Goal: Transaction & Acquisition: Purchase product/service

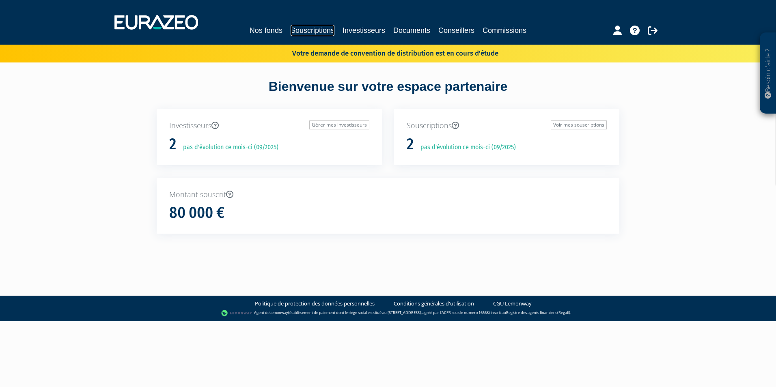
click at [304, 27] on link "Souscriptions" at bounding box center [313, 30] width 44 height 11
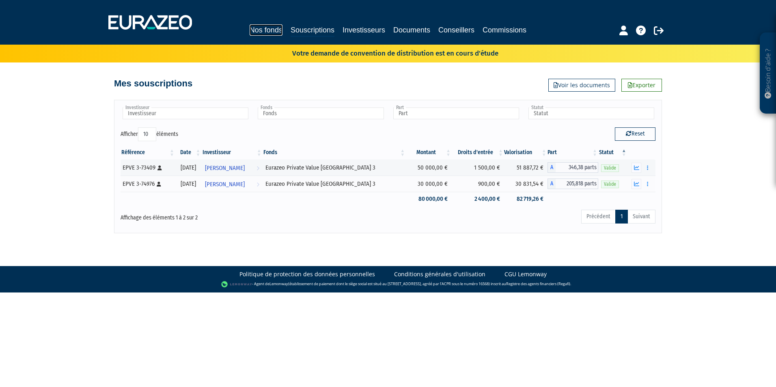
click at [272, 29] on link "Nos fonds" at bounding box center [266, 29] width 33 height 11
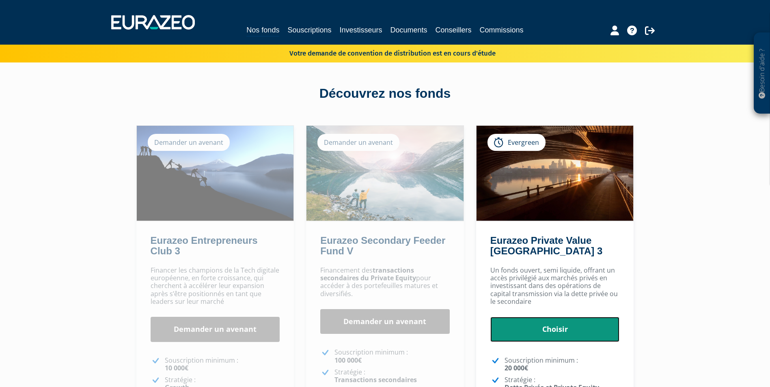
click at [568, 328] on link "Choisir" at bounding box center [554, 329] width 129 height 25
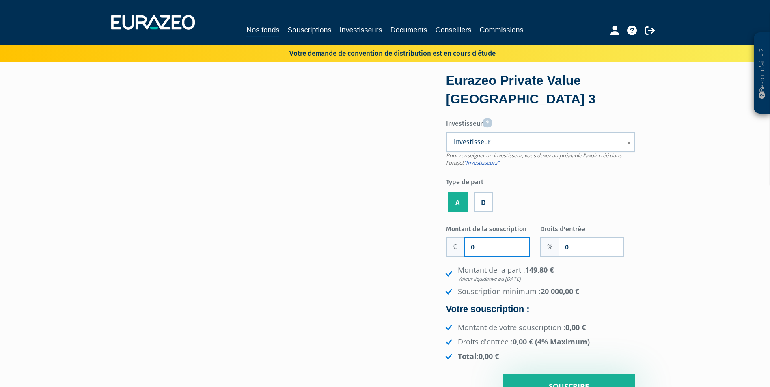
drag, startPoint x: 0, startPoint y: 0, endPoint x: 458, endPoint y: 250, distance: 521.8
click at [458, 250] on div "0" at bounding box center [488, 246] width 84 height 19
type input "20 000"
drag, startPoint x: 594, startPoint y: 249, endPoint x: 556, endPoint y: 250, distance: 37.8
click at [556, 250] on div "0" at bounding box center [582, 246] width 84 height 19
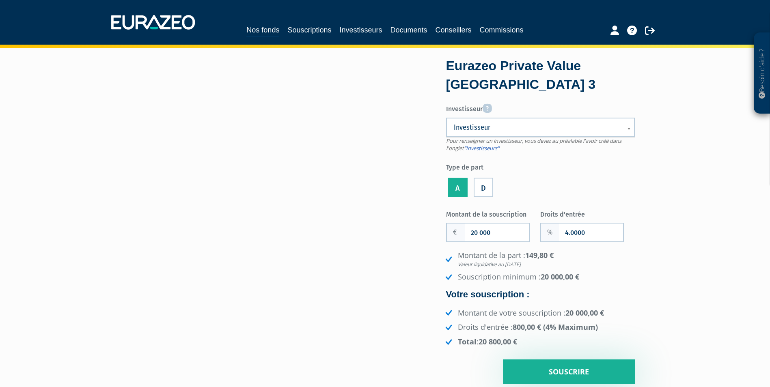
scroll to position [41, 0]
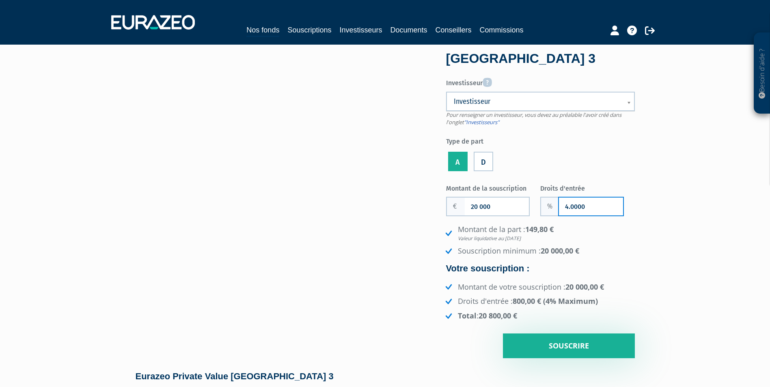
drag, startPoint x: 590, startPoint y: 203, endPoint x: 521, endPoint y: 203, distance: 68.6
click at [521, 203] on div "Montant de la souscription 20 000 Nombre de parts 0 Droits d'entrée 4.0000" at bounding box center [540, 269] width 189 height 177
type input "3"
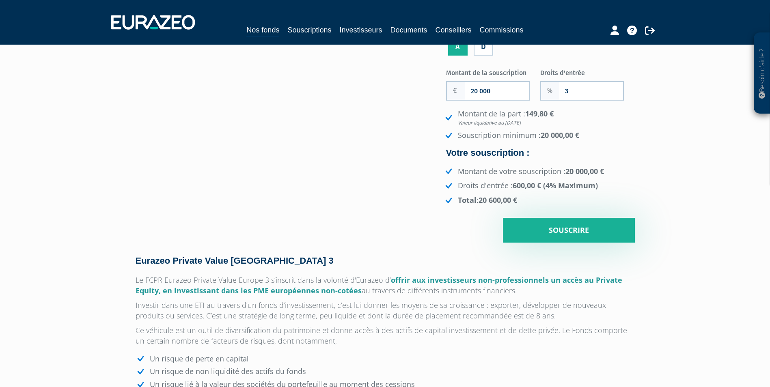
scroll to position [162, 0]
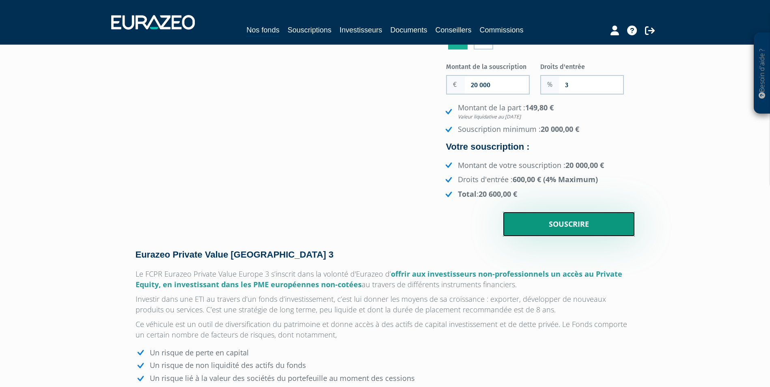
click at [584, 226] on input "Souscrire" at bounding box center [569, 224] width 132 height 25
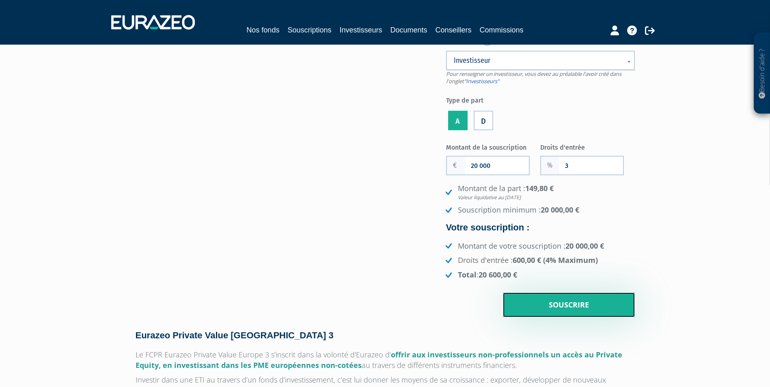
scroll to position [0, 0]
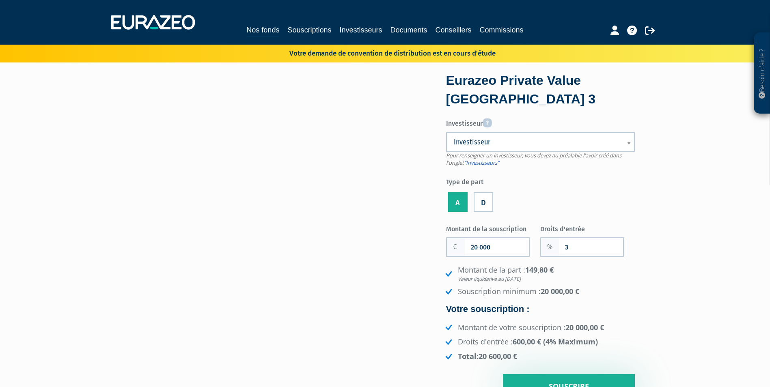
click at [630, 142] on b at bounding box center [630, 148] width 7 height 18
click at [356, 30] on link "Investisseurs" at bounding box center [360, 29] width 43 height 11
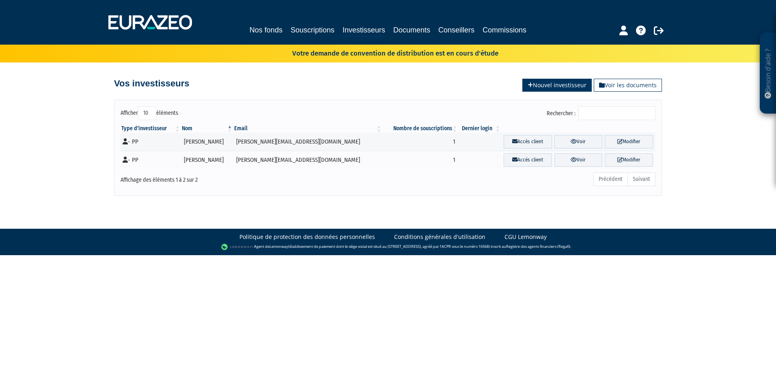
click at [550, 83] on link "Nouvel investisseur" at bounding box center [556, 85] width 69 height 13
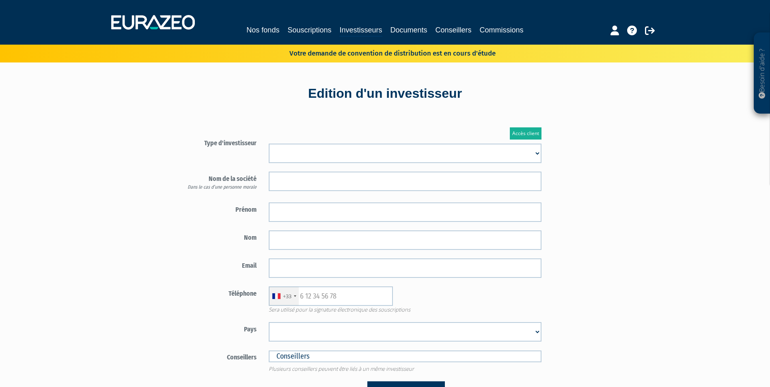
click at [491, 150] on select "Mr Mme Société" at bounding box center [405, 153] width 273 height 19
select select "1"
click at [269, 144] on select "Mr Mme Société" at bounding box center [405, 153] width 273 height 19
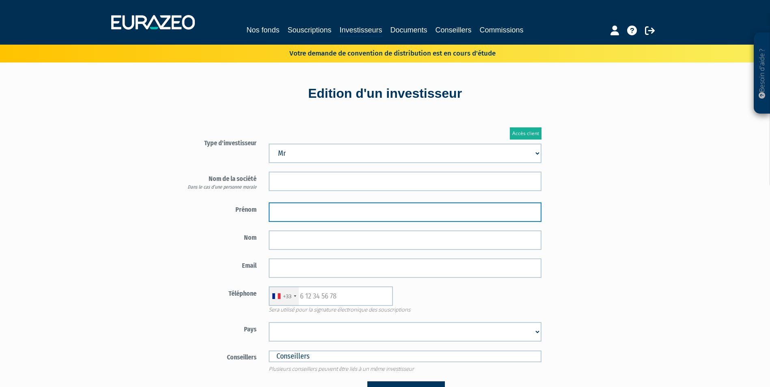
click at [311, 211] on input "text" at bounding box center [405, 212] width 273 height 19
type input "Jean-Claude"
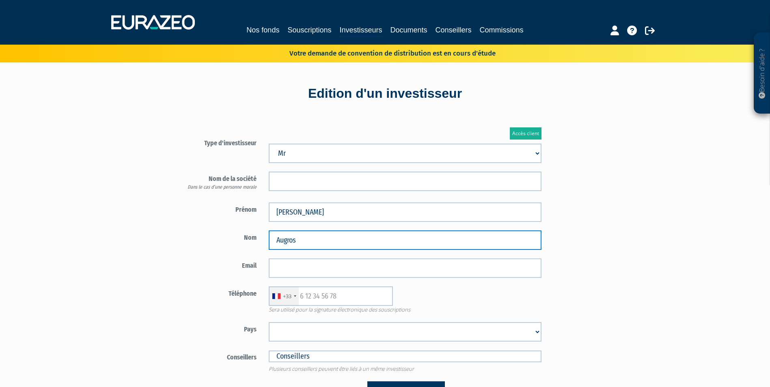
type input "Augros"
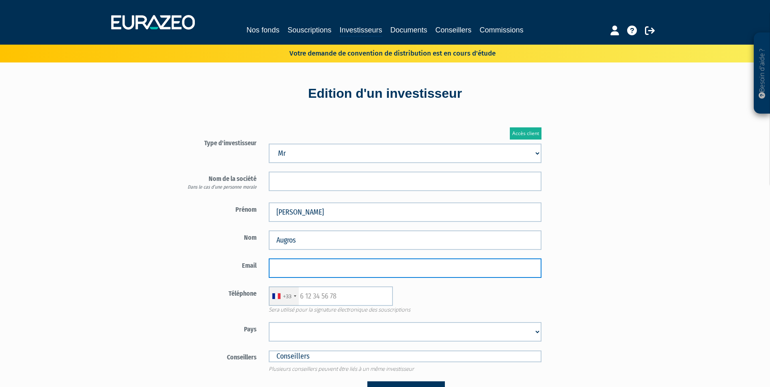
click at [321, 269] on input "email" at bounding box center [405, 268] width 273 height 19
paste input "augrosjeanclaude@gmail.com"
type input "augrosjeanclaude@gmail.com"
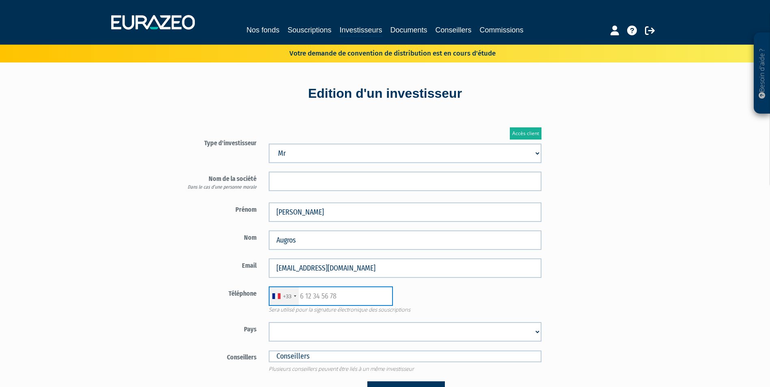
drag, startPoint x: 349, startPoint y: 297, endPoint x: 275, endPoint y: 293, distance: 74.4
click at [275, 293] on div "+33 France +33 Germany (Deutschland) +49 Switzerland (Schweiz) +41 Belgium (Bel…" at bounding box center [331, 296] width 124 height 19
paste input "06 75 71 62 78"
click at [188, 303] on div "Téléphone +33 France +33 Germany (Deutschland) +49 Switzerland (Schweiz) +41 Be…" at bounding box center [358, 300] width 380 height 27
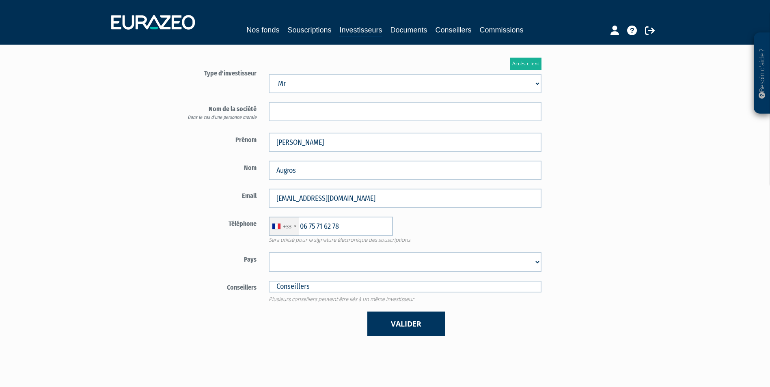
scroll to position [81, 0]
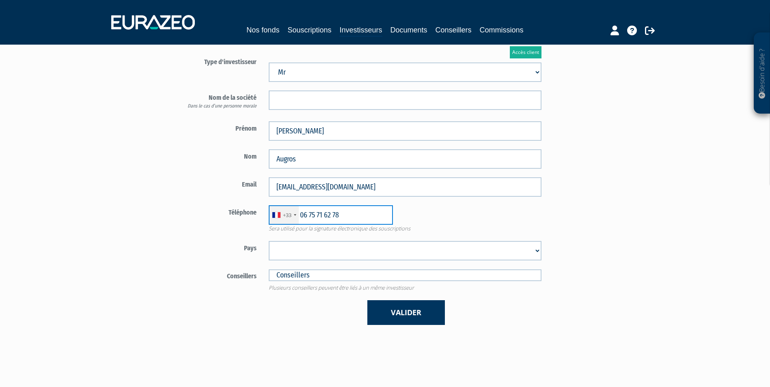
click at [305, 216] on input "06 75 71 62 78" at bounding box center [331, 214] width 124 height 19
type input "6 75 71 62 78"
click at [358, 246] on select "Afghanistan Afrique du Sud Albanie Algérie Allemagne Andorre Angola Anguilla An…" at bounding box center [405, 250] width 273 height 19
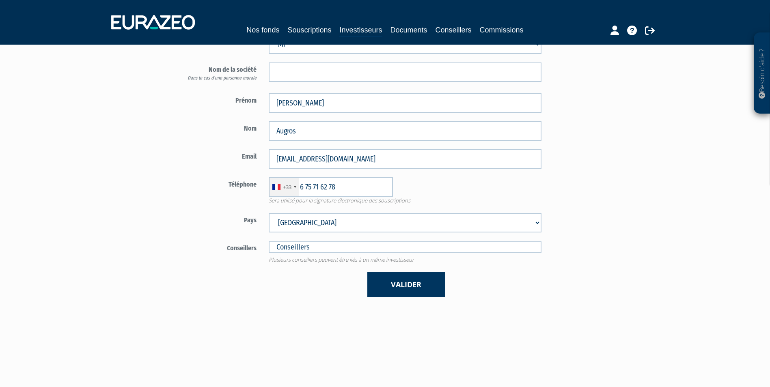
scroll to position [122, 0]
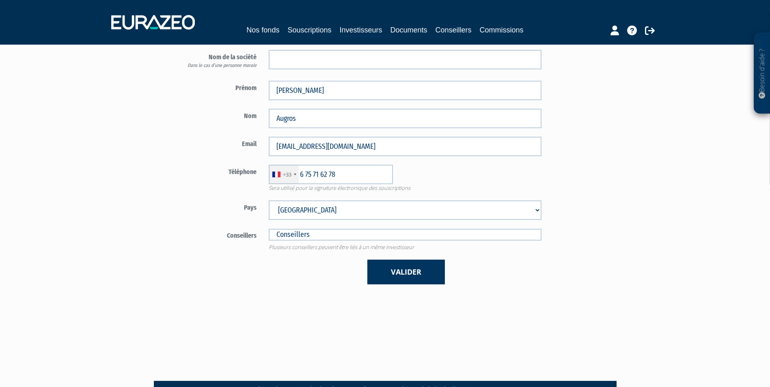
click at [381, 209] on select "Afghanistan Afrique du Sud Albanie Algérie Allemagne Andorre Angola Anguilla An…" at bounding box center [405, 209] width 273 height 19
select select "75"
click at [269, 200] on select "Afghanistan Afrique du Sud Albanie Algérie Allemagne Andorre Angola Anguilla An…" at bounding box center [405, 209] width 273 height 19
click at [414, 274] on button "Valider" at bounding box center [406, 272] width 78 height 25
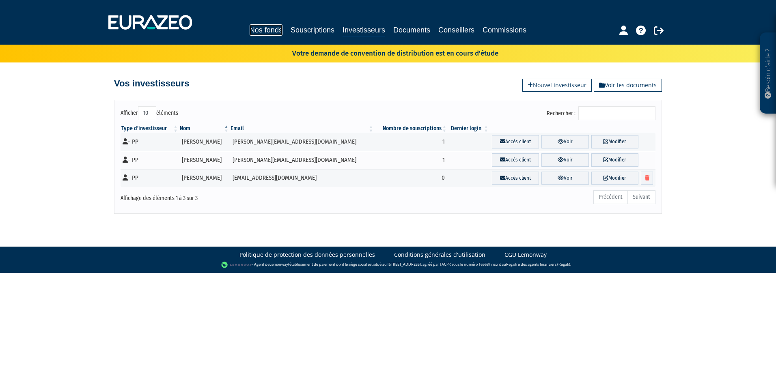
click at [276, 30] on link "Nos fonds" at bounding box center [266, 29] width 33 height 11
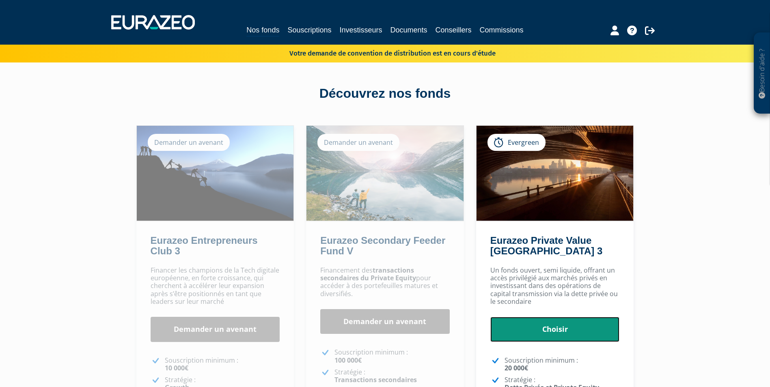
click at [574, 331] on link "Choisir" at bounding box center [554, 329] width 129 height 25
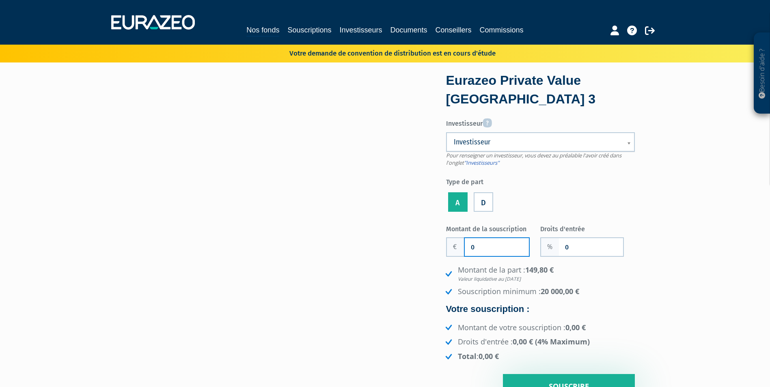
drag, startPoint x: 501, startPoint y: 245, endPoint x: 453, endPoint y: 244, distance: 48.3
click at [453, 244] on div "0" at bounding box center [488, 246] width 84 height 19
type input "20 000"
drag, startPoint x: 573, startPoint y: 248, endPoint x: 561, endPoint y: 249, distance: 12.2
click at [561, 249] on input "0" at bounding box center [591, 247] width 64 height 18
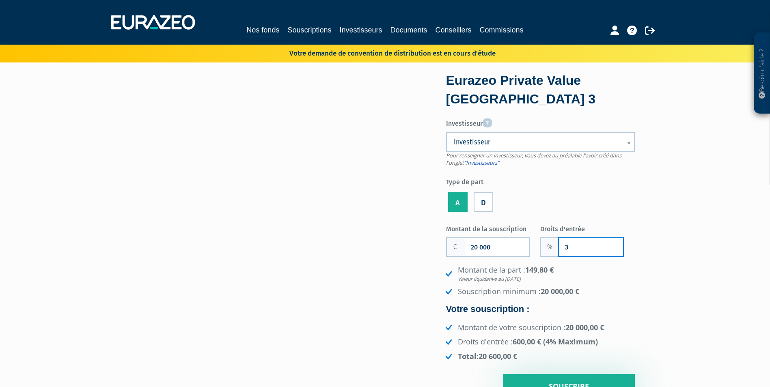
type input "3"
click at [636, 297] on div "Eurazeo Private Value Europe 3 Investisseur Pour renseigner un investisseur, vo…" at bounding box center [555, 237] width 170 height 324
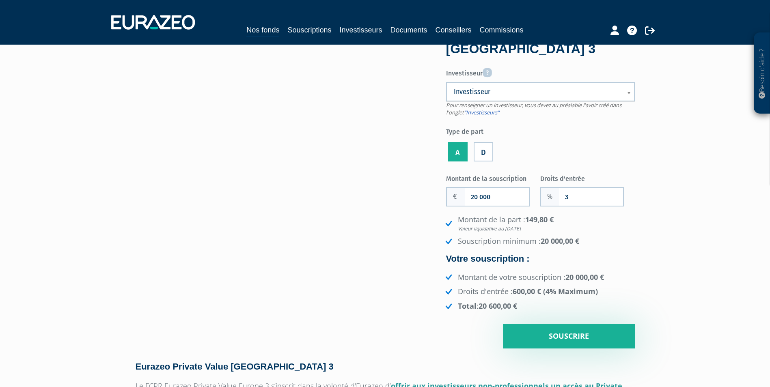
scroll to position [122, 0]
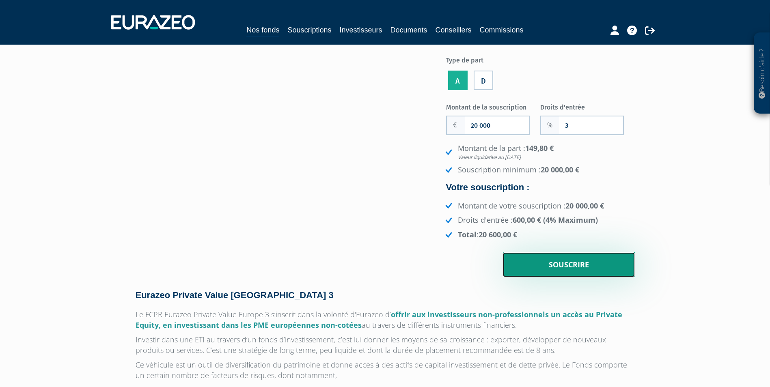
click at [604, 263] on input "Souscrire" at bounding box center [569, 264] width 132 height 25
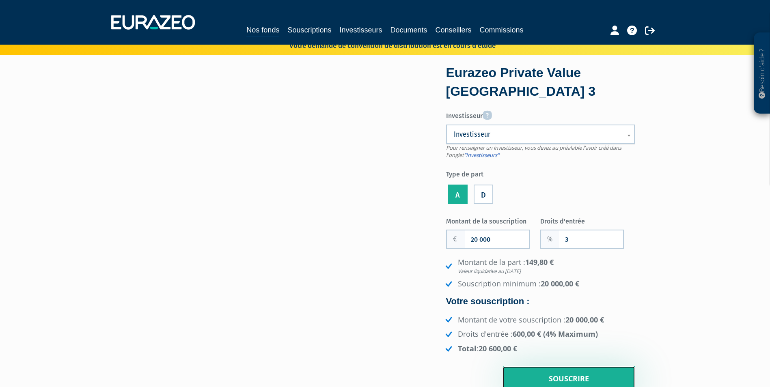
scroll to position [0, 0]
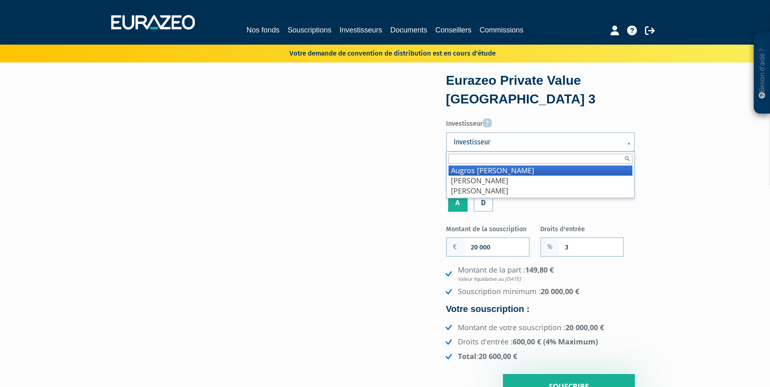
click at [535, 144] on span "Investisseur" at bounding box center [535, 142] width 163 height 10
click at [525, 171] on li "Augros Jean-Claude" at bounding box center [540, 171] width 184 height 10
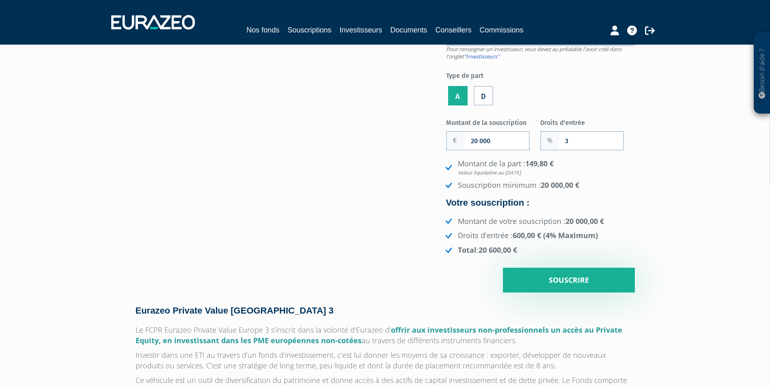
scroll to position [122, 0]
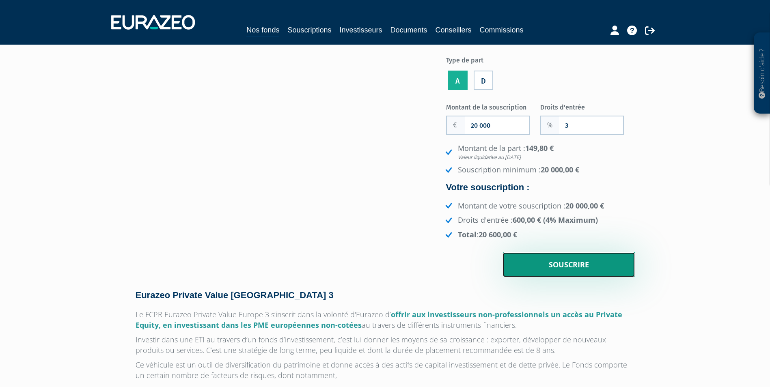
click at [585, 268] on input "Souscrire" at bounding box center [569, 264] width 132 height 25
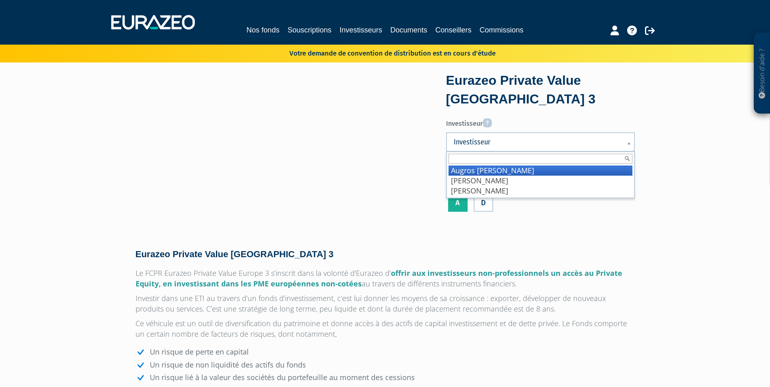
click at [504, 142] on span "Investisseur" at bounding box center [535, 142] width 163 height 10
click at [500, 169] on li "Augros [PERSON_NAME]" at bounding box center [540, 171] width 184 height 10
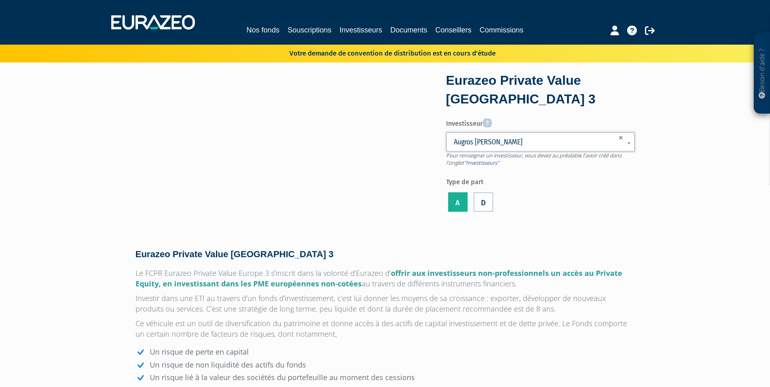
click at [461, 204] on label "A" at bounding box center [457, 201] width 19 height 19
click at [0, 0] on input "A" at bounding box center [0, 0] width 0 height 0
click at [316, 34] on link "Souscriptions" at bounding box center [309, 29] width 44 height 11
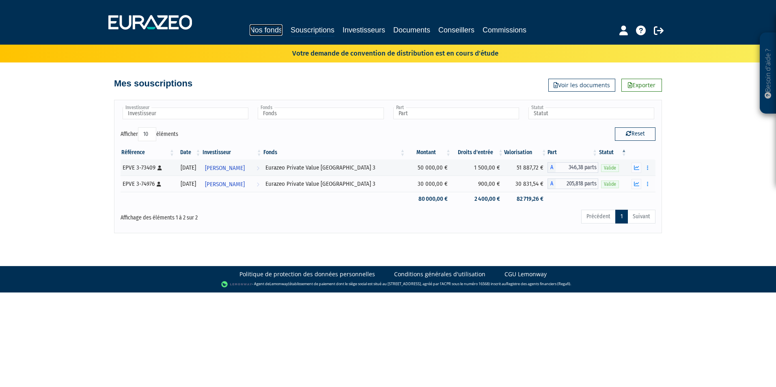
click at [270, 29] on link "Nos fonds" at bounding box center [266, 29] width 33 height 11
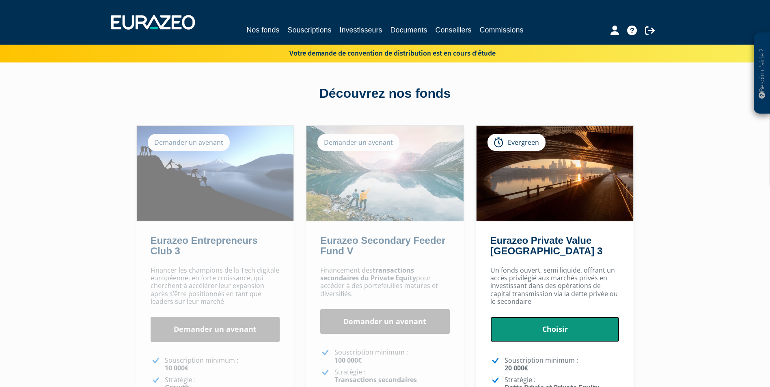
click at [610, 328] on link "Choisir" at bounding box center [554, 329] width 129 height 25
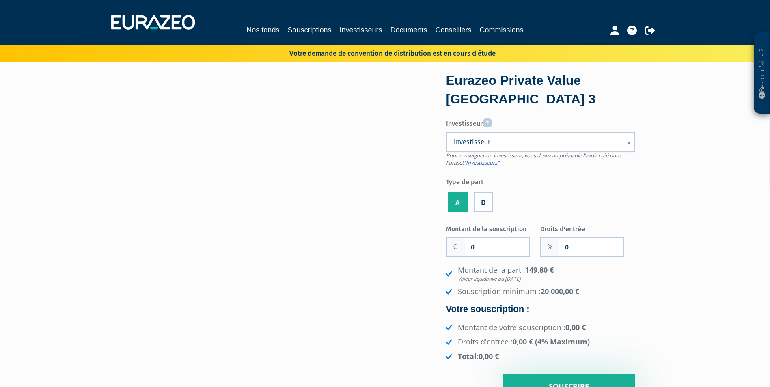
click at [484, 142] on span "Investisseur" at bounding box center [535, 142] width 163 height 10
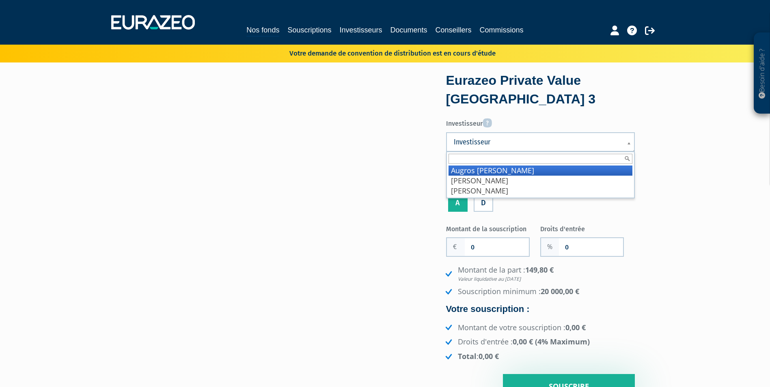
click at [488, 168] on li "Augros Jean-Claude" at bounding box center [540, 171] width 184 height 10
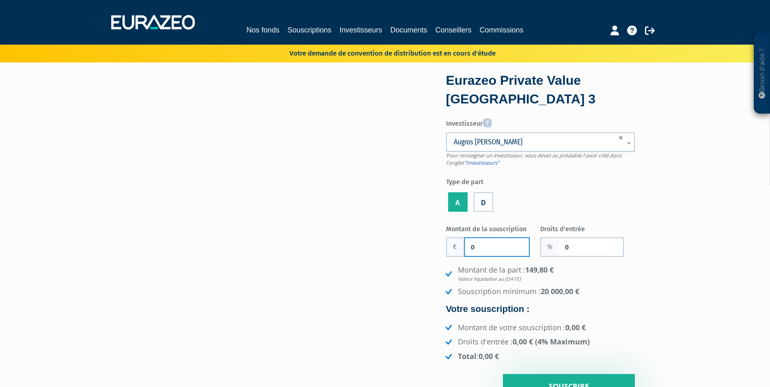
drag, startPoint x: 490, startPoint y: 250, endPoint x: 461, endPoint y: 246, distance: 29.4
click at [461, 246] on div "0" at bounding box center [488, 246] width 84 height 19
type input "20 000"
drag, startPoint x: 572, startPoint y: 248, endPoint x: 555, endPoint y: 247, distance: 16.7
click at [555, 247] on div "0" at bounding box center [582, 246] width 84 height 19
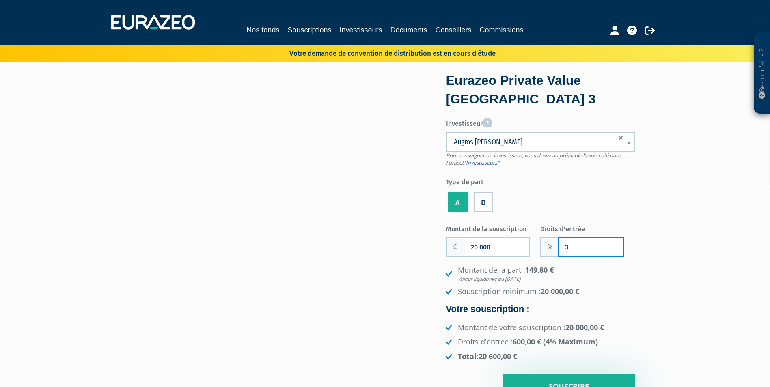
type input "3"
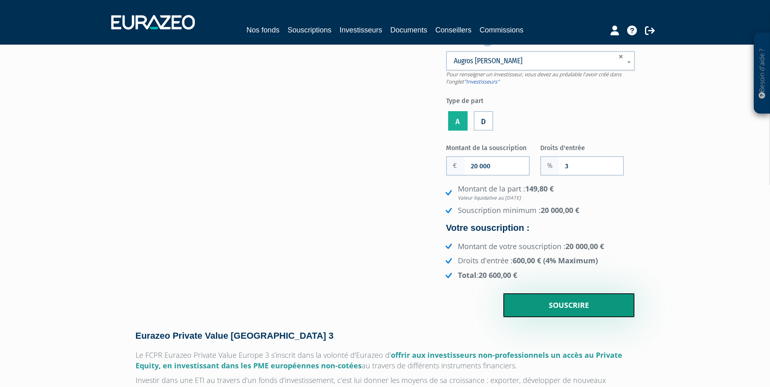
click at [610, 307] on input "Souscrire" at bounding box center [569, 305] width 132 height 25
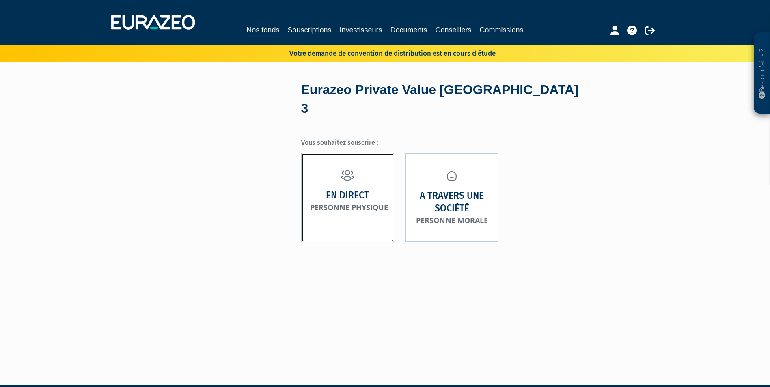
click at [358, 189] on strong "En direct" at bounding box center [347, 195] width 43 height 13
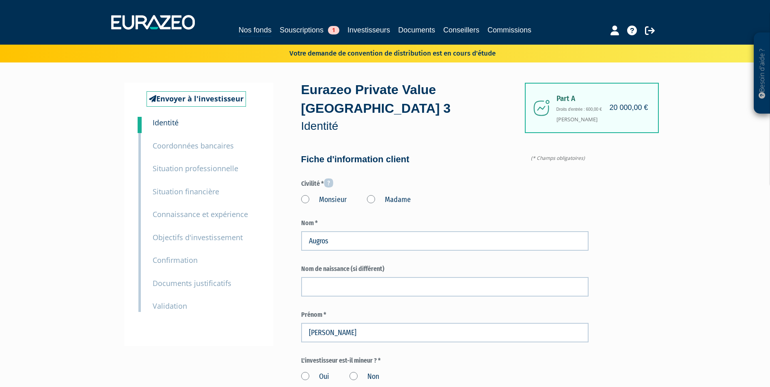
click at [334, 195] on label "Monsieur" at bounding box center [323, 200] width 45 height 11
click at [0, 0] on input "Monsieur" at bounding box center [0, 0] width 0 height 0
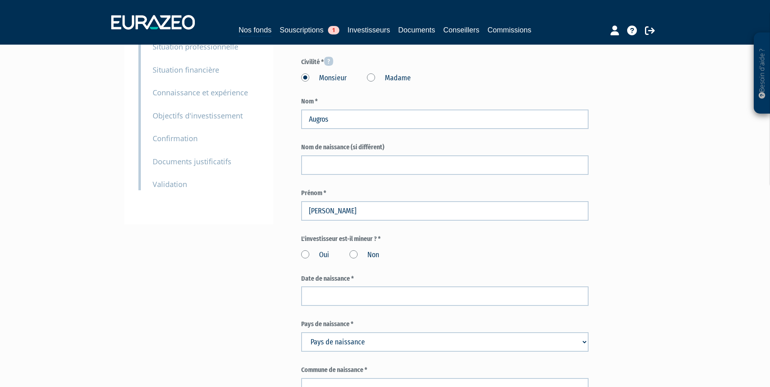
scroll to position [162, 0]
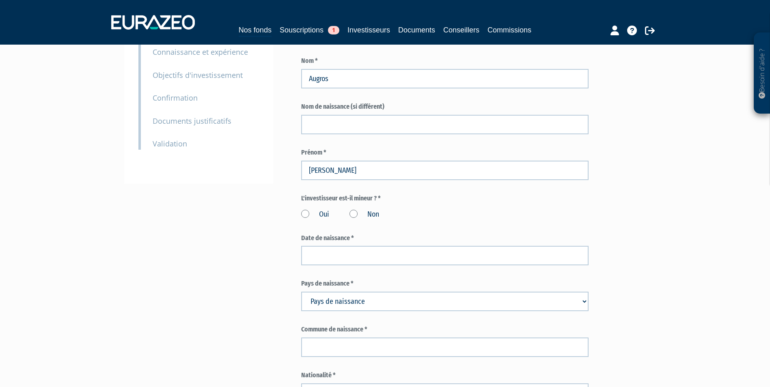
click at [352, 209] on label "Non" at bounding box center [364, 214] width 30 height 11
click at [0, 0] on input "Non" at bounding box center [0, 0] width 0 height 0
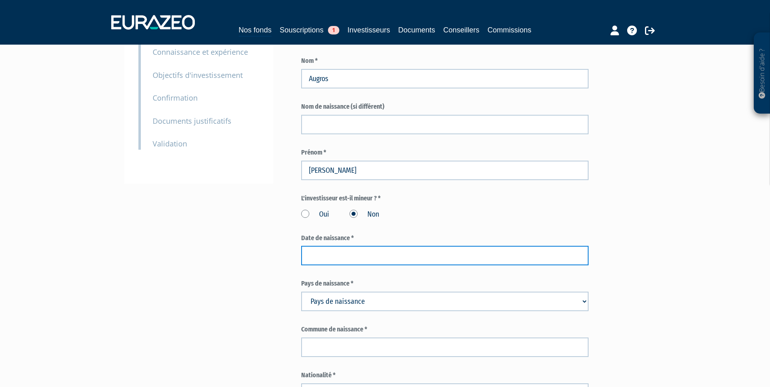
click at [349, 246] on input at bounding box center [444, 255] width 287 height 19
paste input "13/12/1946"
type input "13/12/1946"
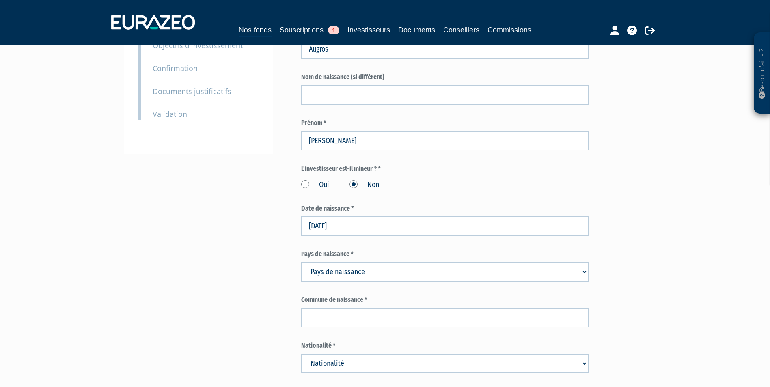
scroll to position [244, 0]
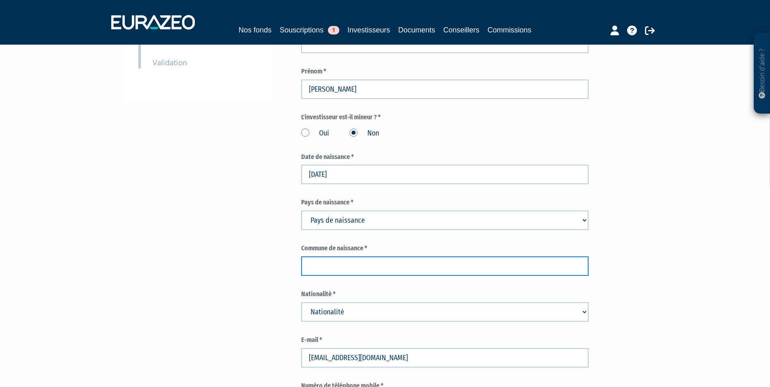
click at [355, 256] on input "text" at bounding box center [444, 265] width 287 height 19
type input "mâcon"
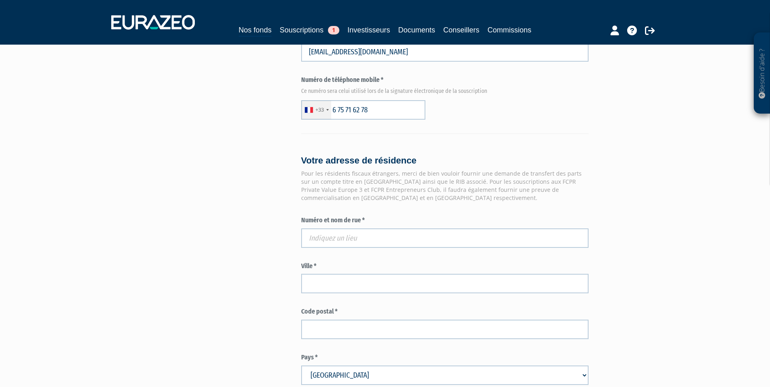
scroll to position [568, 0]
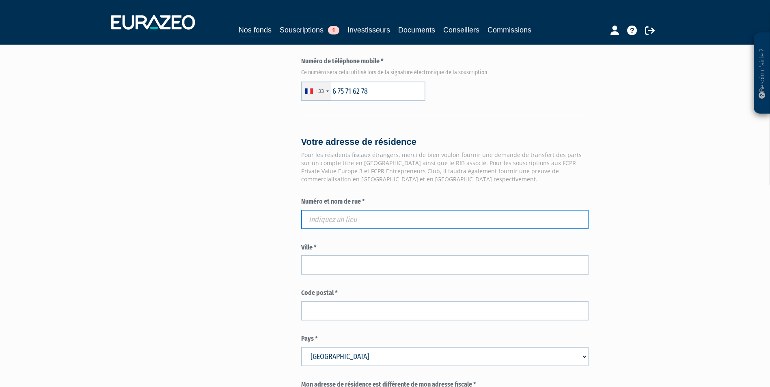
click at [336, 210] on input "text" at bounding box center [444, 219] width 287 height 19
paste input "27 C rue André Lassagne"
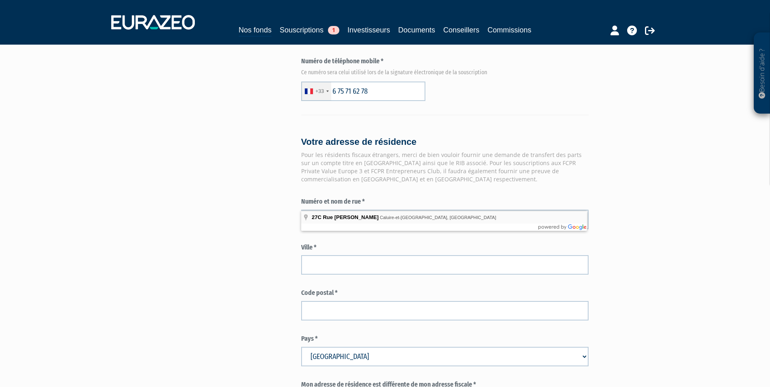
type input "27C Rue André Lassagne, Caluire-et-Cuire, France"
type input "Caluire-et-Cuire"
type input "69300"
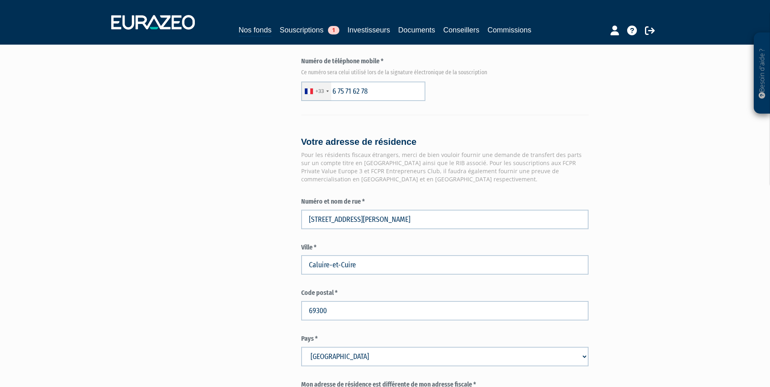
type input "27C Rue André Lassagne"
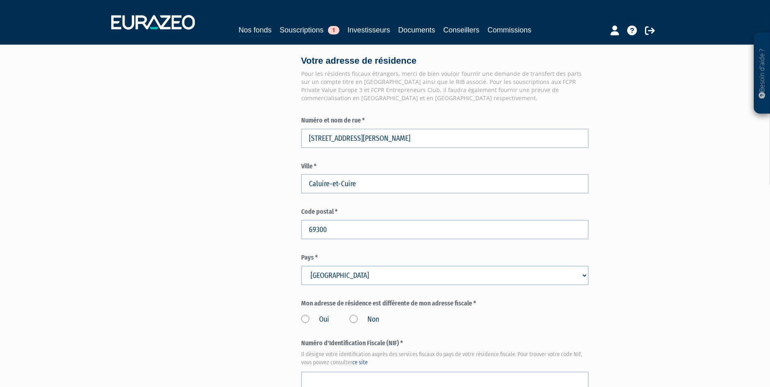
scroll to position [690, 0]
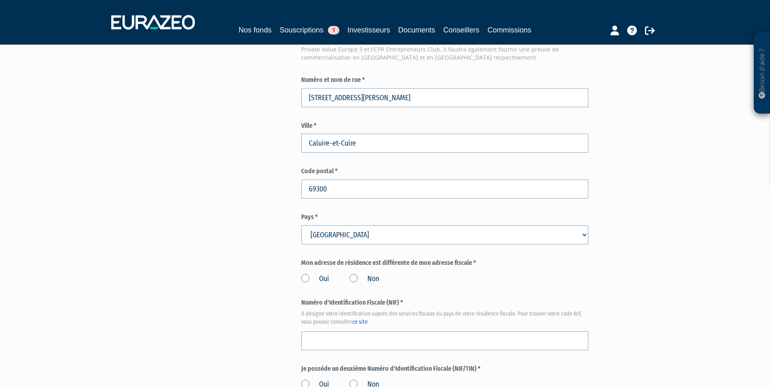
click at [353, 274] on label "Non" at bounding box center [364, 279] width 30 height 11
click at [0, 0] on input "Non" at bounding box center [0, 0] width 0 height 0
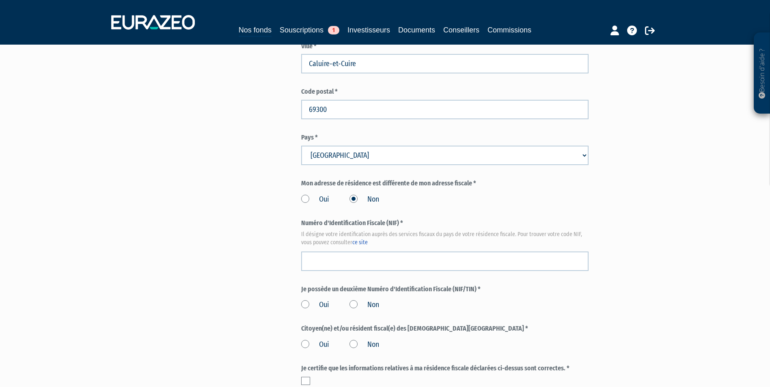
scroll to position [812, 0]
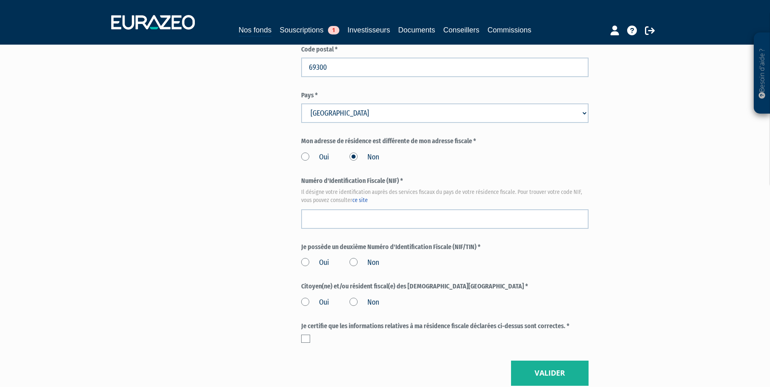
click at [352, 258] on label "Non" at bounding box center [364, 263] width 30 height 11
click at [0, 0] on input "Non" at bounding box center [0, 0] width 0 height 0
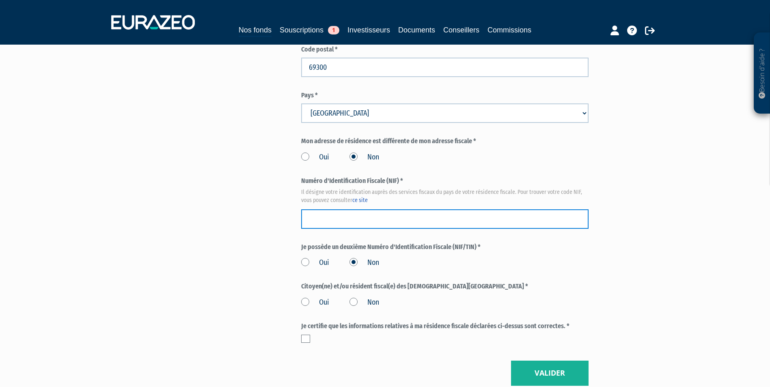
click at [430, 209] on input "text" at bounding box center [444, 218] width 287 height 19
type input "1435679092064"
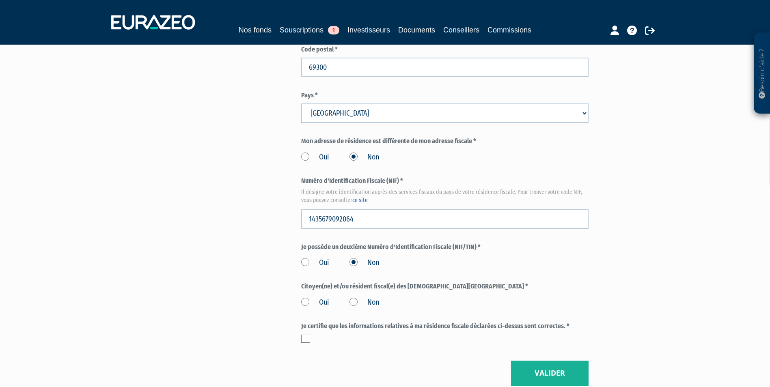
click at [355, 297] on label "Non" at bounding box center [364, 302] width 30 height 11
click at [0, 0] on input "Non" at bounding box center [0, 0] width 0 height 0
click at [304, 335] on label at bounding box center [305, 339] width 9 height 8
click at [0, 0] on input "checkbox" at bounding box center [0, 0] width 0 height 0
click at [564, 361] on button "Valider" at bounding box center [550, 373] width 78 height 25
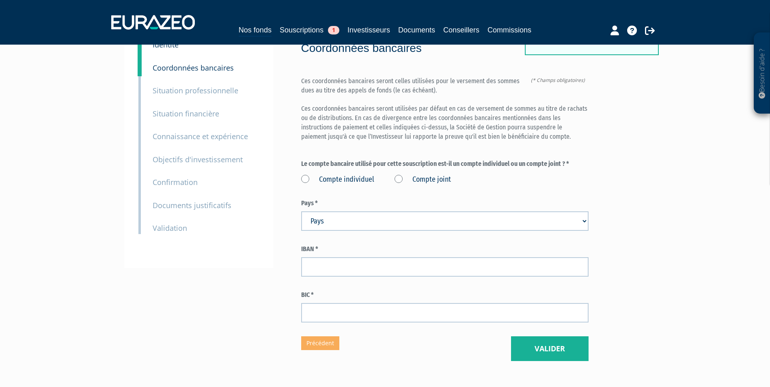
scroll to position [81, 0]
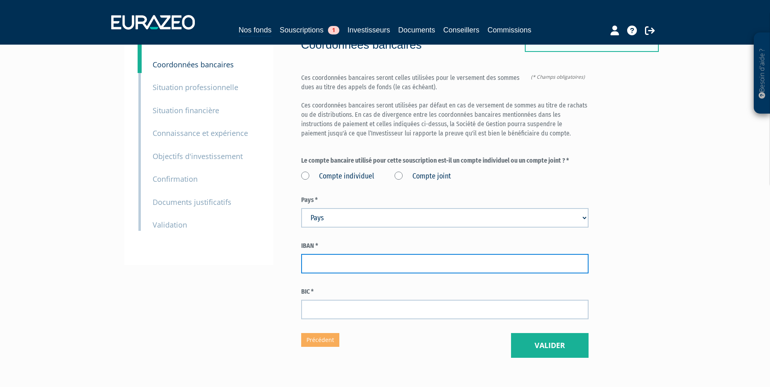
click at [322, 254] on input "text" at bounding box center [444, 263] width 287 height 19
paste input "[FINANCIAL_ID]"
type input "[FINANCIAL_ID]"
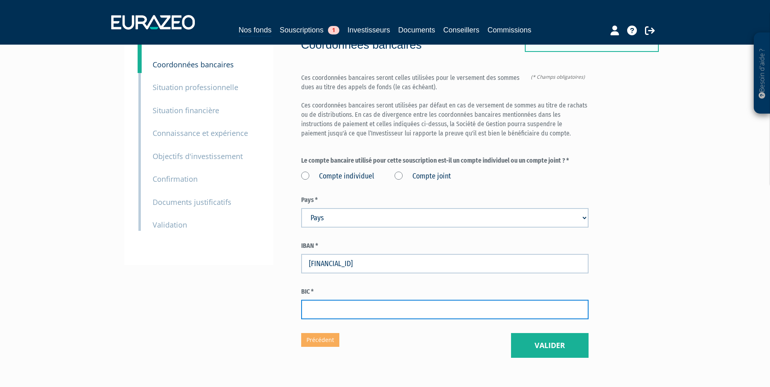
click at [386, 300] on input "text" at bounding box center [444, 309] width 287 height 19
paste input "[SWIFT_CODE]"
type input "[SWIFT_CODE]"
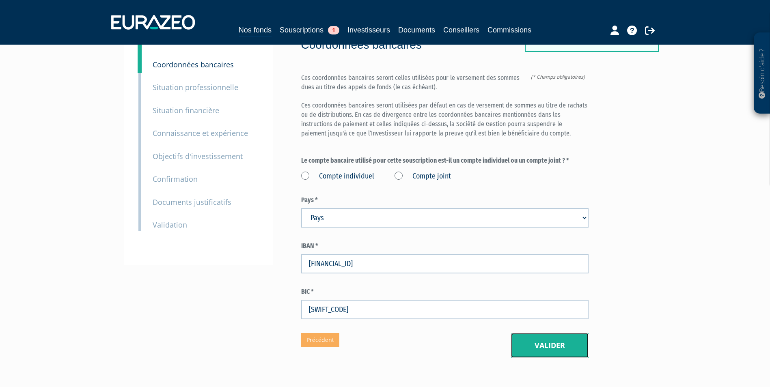
click at [571, 333] on button "Valider" at bounding box center [550, 345] width 78 height 25
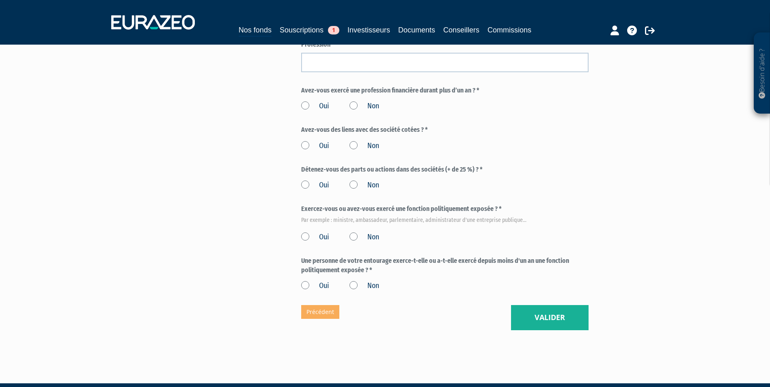
scroll to position [375, 0]
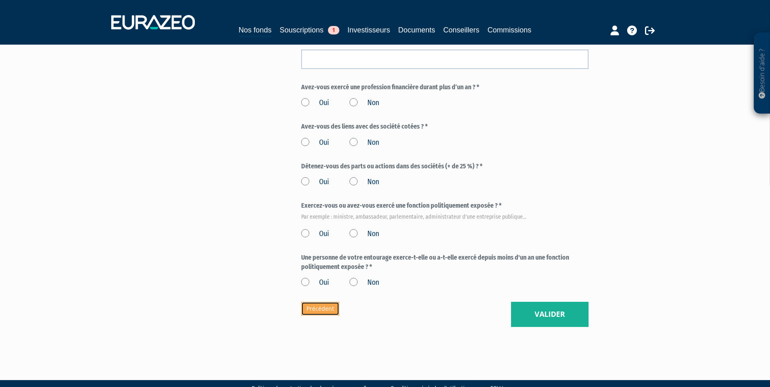
click at [317, 302] on link "Précédent" at bounding box center [320, 309] width 38 height 14
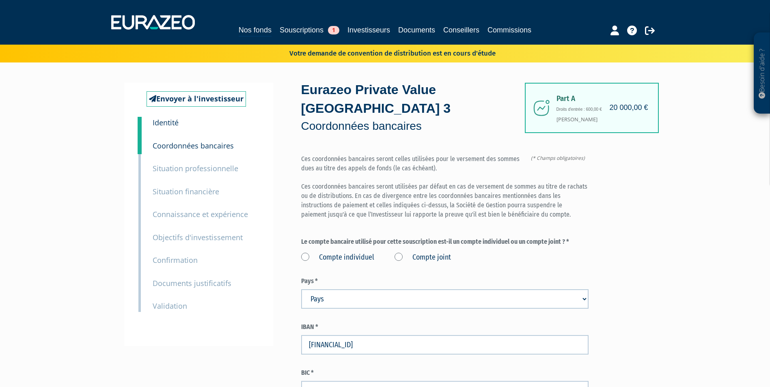
click at [445, 252] on label "Compte joint" at bounding box center [422, 257] width 56 height 11
click at [0, 0] on joint "Compte joint" at bounding box center [0, 0] width 0 height 0
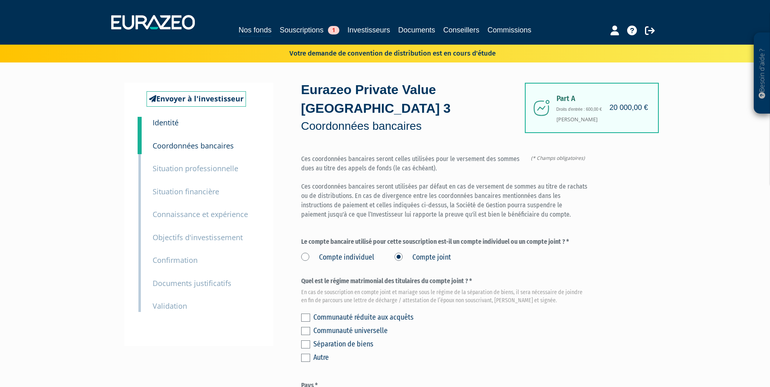
click at [308, 314] on label at bounding box center [305, 318] width 9 height 8
click at [0, 0] on input "checkbox" at bounding box center [0, 0] width 0 height 0
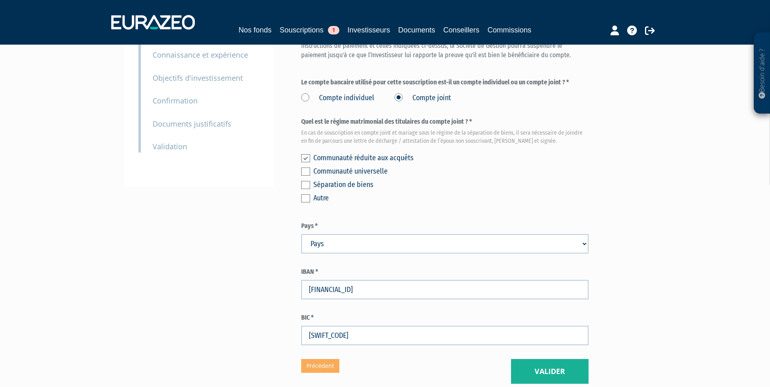
scroll to position [162, 0]
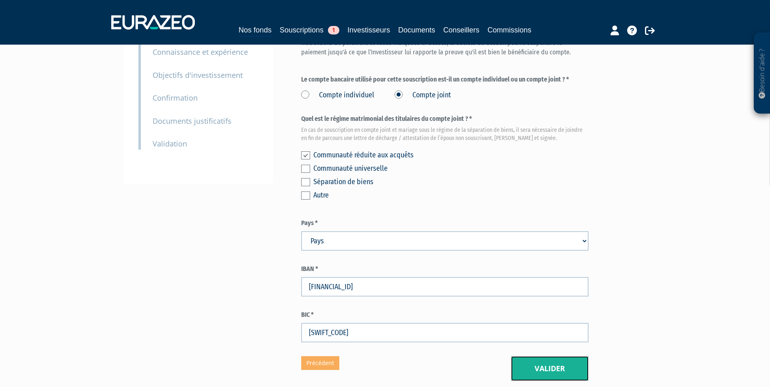
click at [565, 356] on button "Valider" at bounding box center [550, 368] width 78 height 25
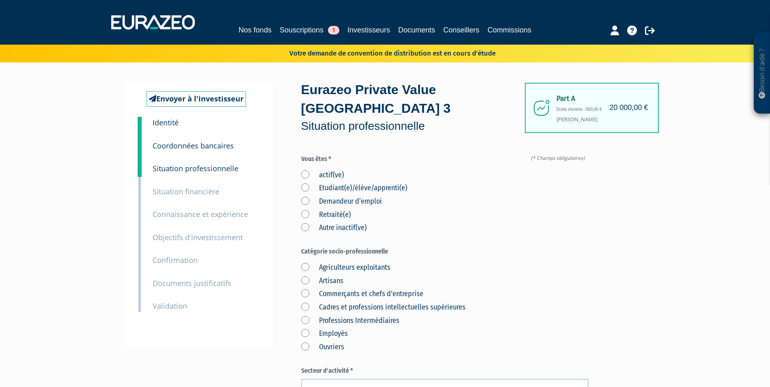
click at [329, 210] on label "Retraité(e)" at bounding box center [326, 215] width 50 height 11
click at [0, 0] on input "Retraité(e)" at bounding box center [0, 0] width 0 height 0
click at [347, 302] on label "Cadres et professions intellectuelles supérieures" at bounding box center [383, 307] width 164 height 11
click at [0, 0] on supérieures "Cadres et professions intellectuelles supérieures" at bounding box center [0, 0] width 0 height 0
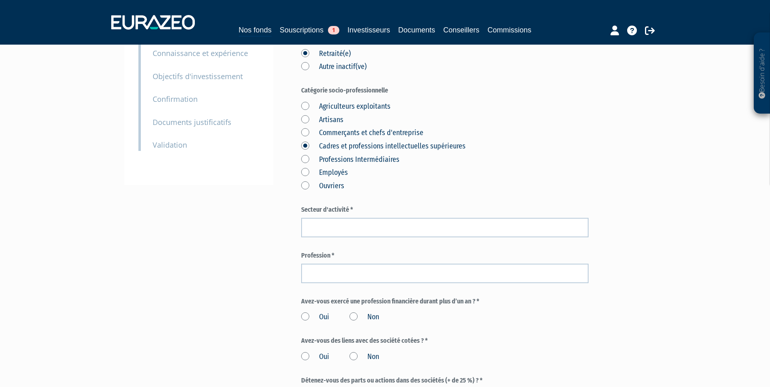
scroll to position [162, 0]
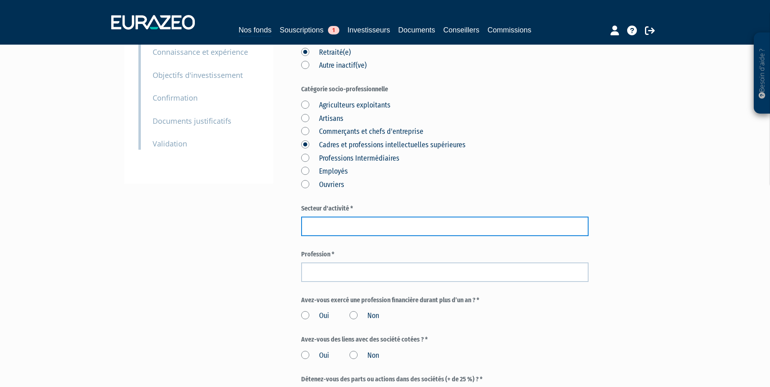
click at [353, 217] on input "text" at bounding box center [444, 226] width 287 height 19
type input "Retraité, ancien professeur d'université"
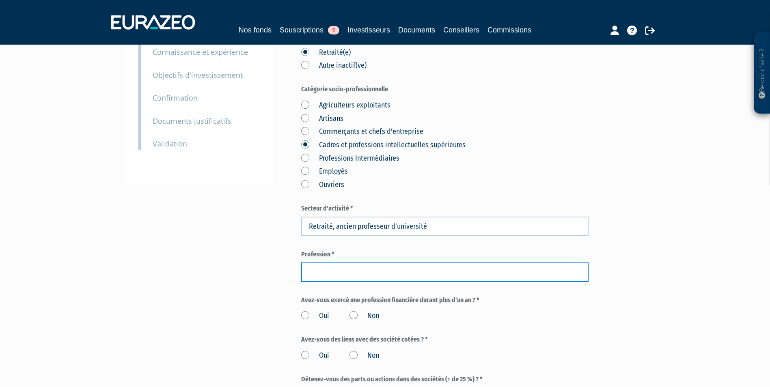
click at [438, 263] on input "text" at bounding box center [444, 272] width 287 height 19
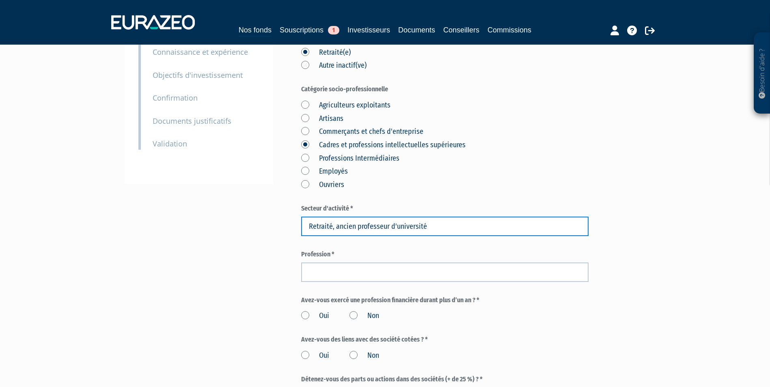
drag, startPoint x: 439, startPoint y: 209, endPoint x: 276, endPoint y: 206, distance: 162.8
click at [276, 206] on div "Envoyer à l'investisseur 1 Identité 2 Coordonnées bancaires 3 Situation profess…" at bounding box center [385, 230] width 510 height 620
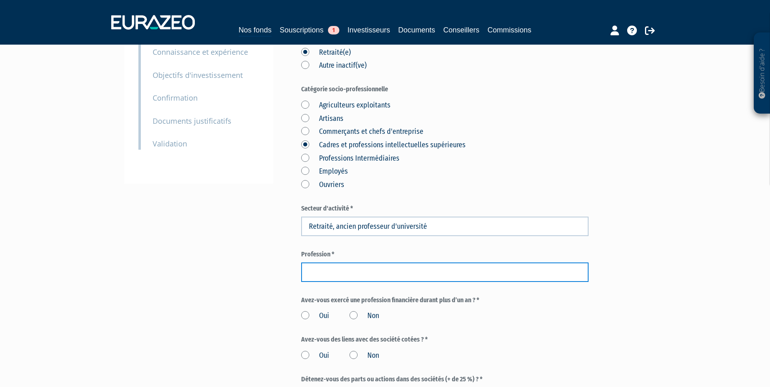
click at [373, 263] on input "text" at bounding box center [444, 272] width 287 height 19
paste input "Retraité, ancien professeur d'université"
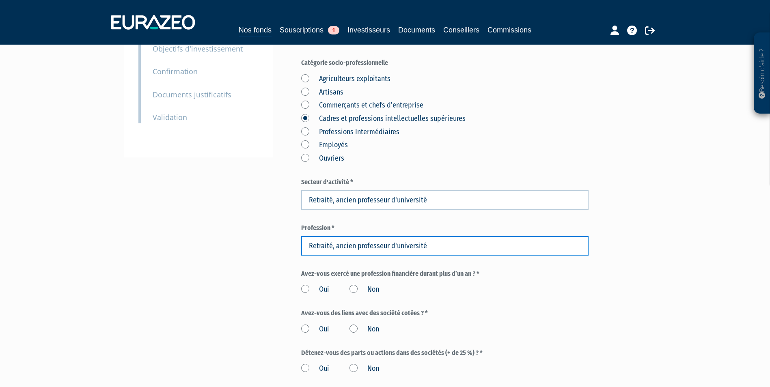
scroll to position [203, 0]
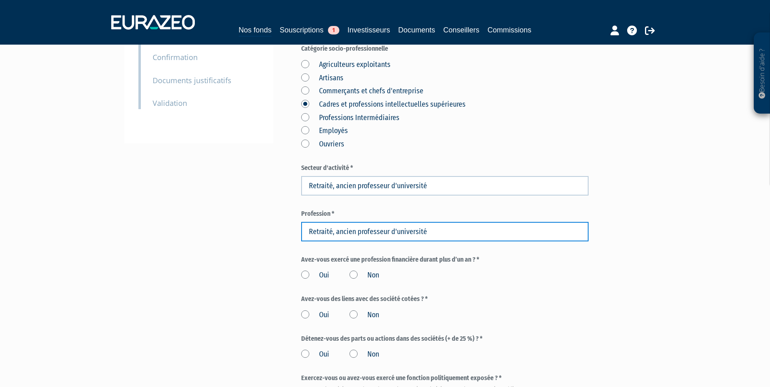
type input "Retraité, ancien professeur d'université"
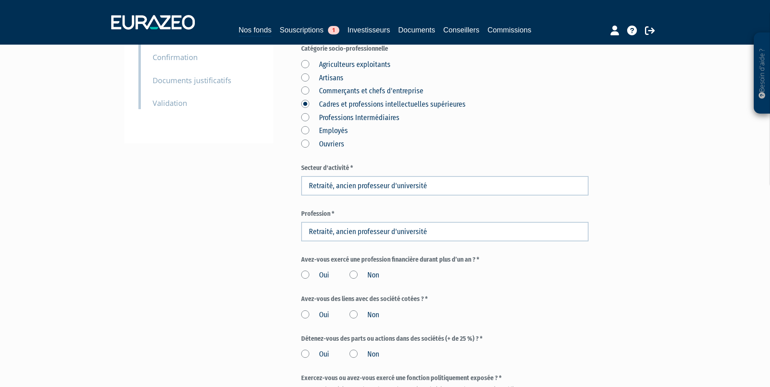
click at [305, 270] on label "Oui" at bounding box center [315, 275] width 28 height 11
click at [0, 0] on input "Oui" at bounding box center [0, 0] width 0 height 0
click at [353, 310] on label "Non" at bounding box center [364, 315] width 30 height 11
click at [0, 0] on input "Non" at bounding box center [0, 0] width 0 height 0
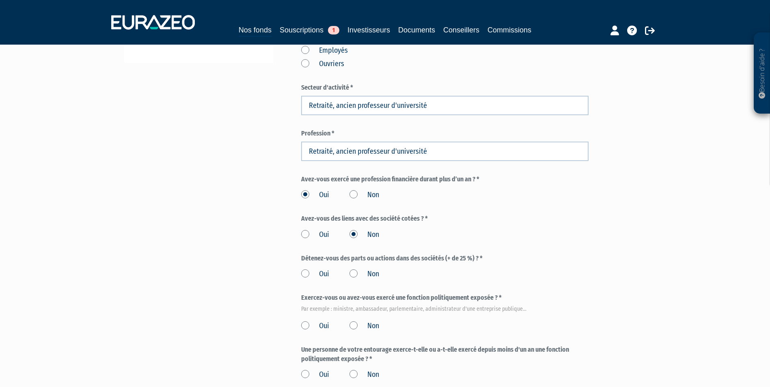
scroll to position [284, 0]
click at [354, 268] on label "Non" at bounding box center [364, 273] width 30 height 11
click at [0, 0] on input "Non" at bounding box center [0, 0] width 0 height 0
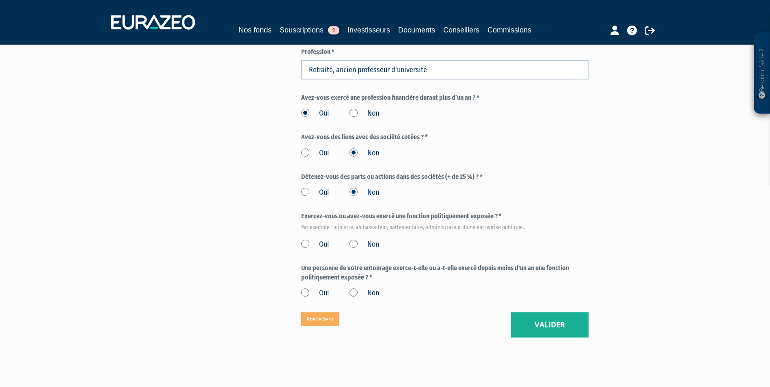
scroll to position [365, 0]
click at [353, 239] on label "Non" at bounding box center [364, 244] width 30 height 11
click at [0, 0] on input "Non" at bounding box center [0, 0] width 0 height 0
click at [355, 288] on label "Non" at bounding box center [364, 293] width 30 height 11
click at [0, 0] on input "Non" at bounding box center [0, 0] width 0 height 0
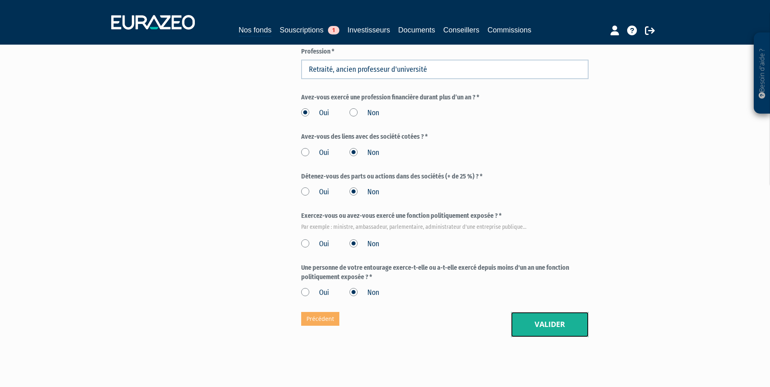
click at [569, 312] on button "Valider" at bounding box center [550, 324] width 78 height 25
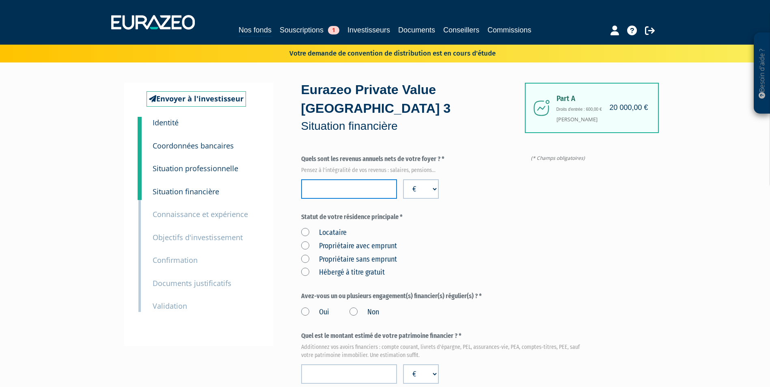
click at [324, 179] on input "number" at bounding box center [349, 188] width 96 height 19
type input "75000"
click at [389, 254] on label "Propriétaire sans emprunt" at bounding box center [349, 259] width 96 height 11
click at [0, 0] on emprunt "Propriétaire sans emprunt" at bounding box center [0, 0] width 0 height 0
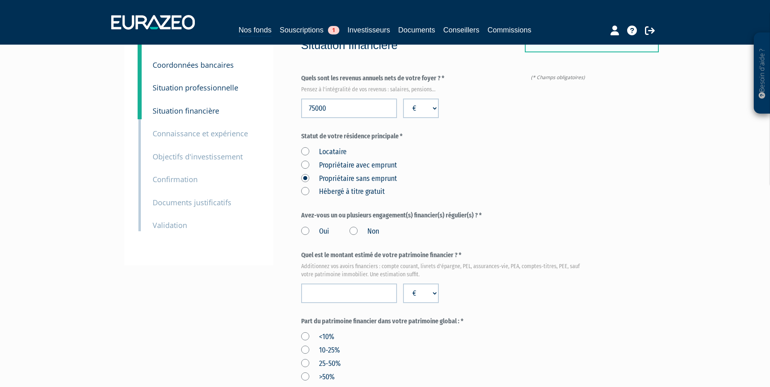
scroll to position [81, 0]
click at [356, 226] on label "Non" at bounding box center [364, 231] width 30 height 11
click at [0, 0] on input "Non" at bounding box center [0, 0] width 0 height 0
click at [366, 283] on input "number" at bounding box center [349, 292] width 96 height 19
click at [362, 283] on input "number" at bounding box center [349, 292] width 96 height 19
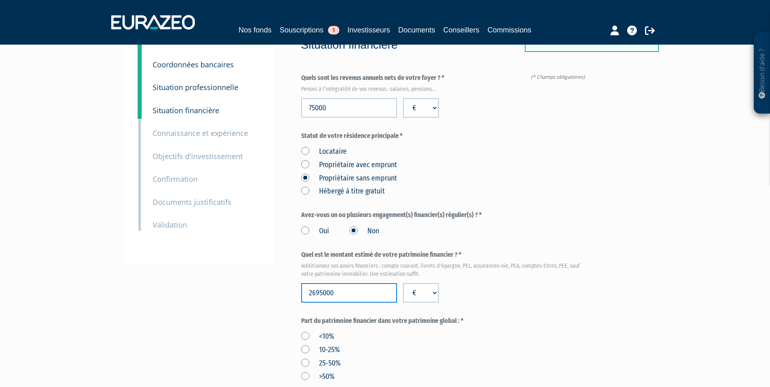
type input "2695000"
click at [514, 273] on div "Quel est le montant estimé de votre patrimoine financier ? * Additionnez vos av…" at bounding box center [444, 276] width 287 height 52
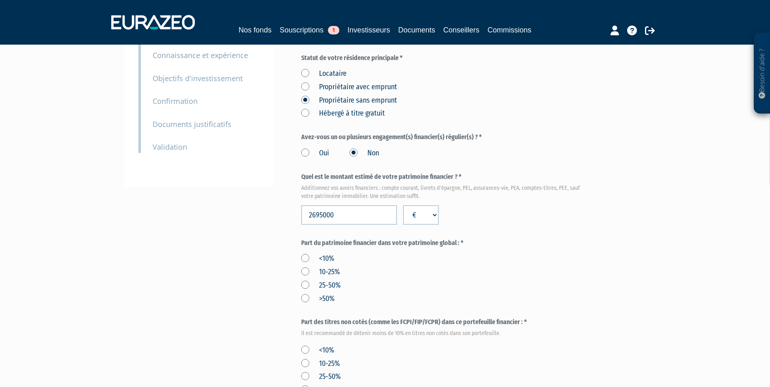
scroll to position [162, 0]
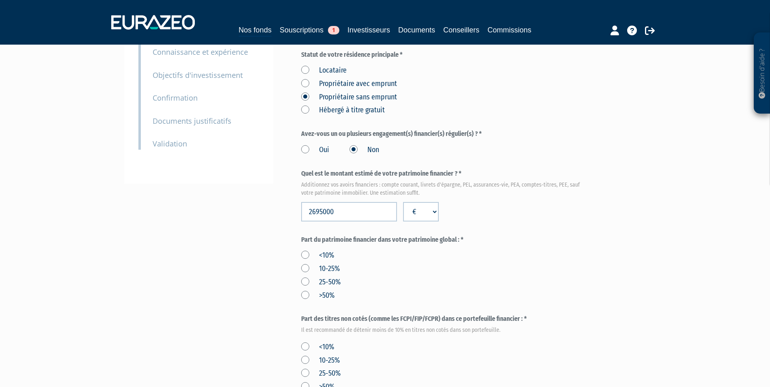
click at [306, 291] on label ">50%" at bounding box center [317, 296] width 33 height 11
click at [0, 0] on input ">50%" at bounding box center [0, 0] width 0 height 0
click at [306, 342] on label "<10%" at bounding box center [317, 347] width 33 height 11
click at [0, 0] on input "<10%" at bounding box center [0, 0] width 0 height 0
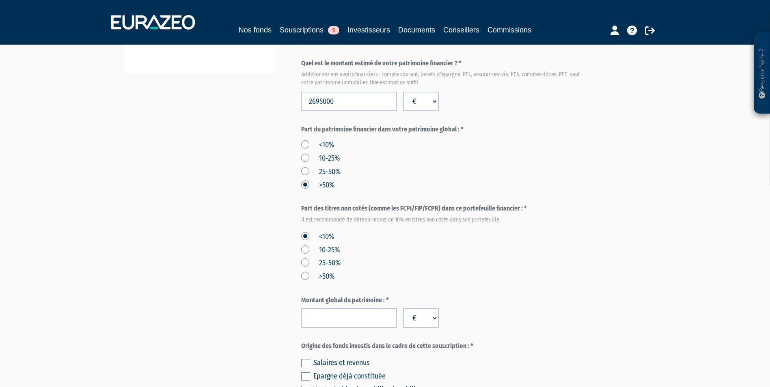
scroll to position [284, 0]
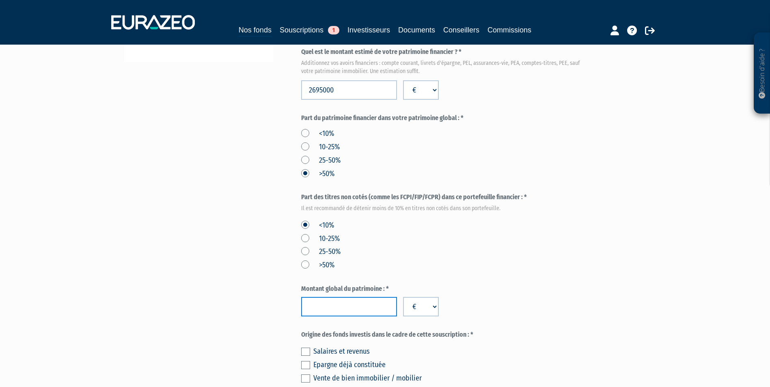
click at [339, 297] on input "number" at bounding box center [349, 306] width 96 height 19
type input "4090000"
click at [520, 295] on div "Montant global du patrimoine : * 4090000 € $ £" at bounding box center [444, 301] width 287 height 32
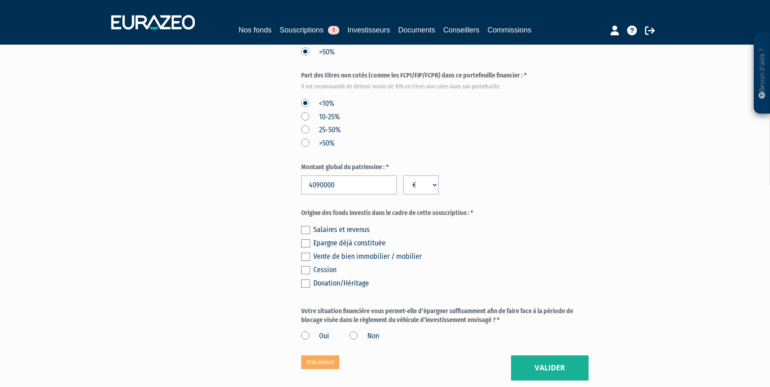
click at [306, 239] on label at bounding box center [305, 243] width 9 height 8
click at [0, 0] on input "checkbox" at bounding box center [0, 0] width 0 height 0
click at [319, 331] on label "Oui" at bounding box center [315, 336] width 28 height 11
click at [0, 0] on input "Oui" at bounding box center [0, 0] width 0 height 0
click at [571, 356] on button "Valider" at bounding box center [550, 368] width 78 height 25
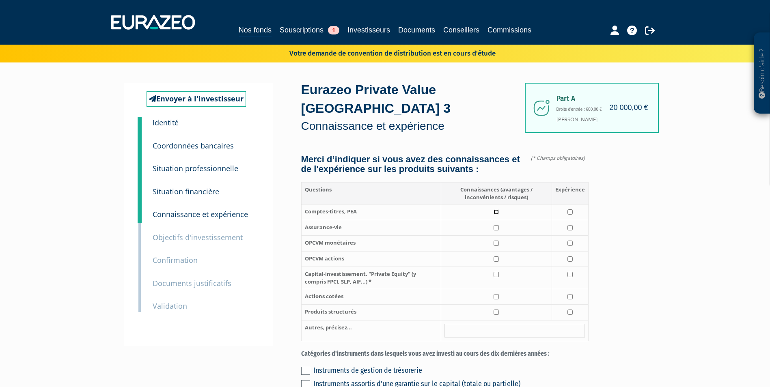
click at [499, 209] on input "checkbox" at bounding box center [496, 211] width 5 height 5
checkbox input "true"
click at [496, 225] on input "checkbox" at bounding box center [496, 227] width 5 height 5
checkbox input "true"
click at [498, 241] on input "checkbox" at bounding box center [496, 243] width 5 height 5
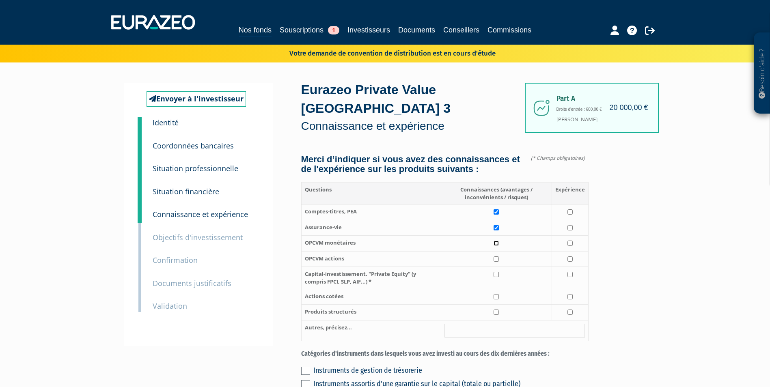
checkbox input "true"
click at [497, 251] on td at bounding box center [496, 259] width 111 height 16
checkbox input "true"
click at [497, 272] on input "checkbox" at bounding box center [496, 274] width 5 height 5
checkbox input "true"
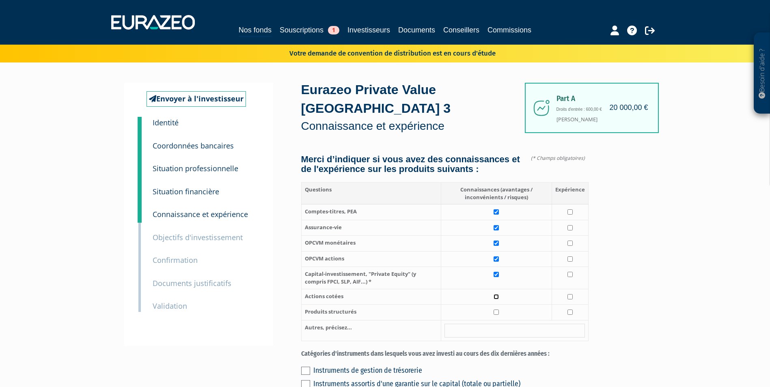
click at [498, 294] on input "checkbox" at bounding box center [496, 296] width 5 height 5
checkbox input "true"
click at [497, 310] on input "checkbox" at bounding box center [496, 312] width 5 height 5
checkbox input "true"
drag, startPoint x: 569, startPoint y: 204, endPoint x: 569, endPoint y: 214, distance: 10.2
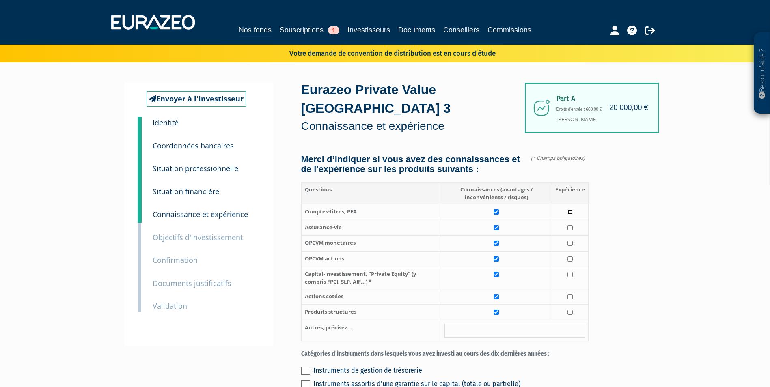
click at [569, 209] on input "checkbox" at bounding box center [569, 211] width 5 height 5
checkbox input "true"
click at [569, 225] on input "checkbox" at bounding box center [569, 227] width 5 height 5
checkbox input "true"
click at [569, 238] on td at bounding box center [570, 244] width 37 height 16
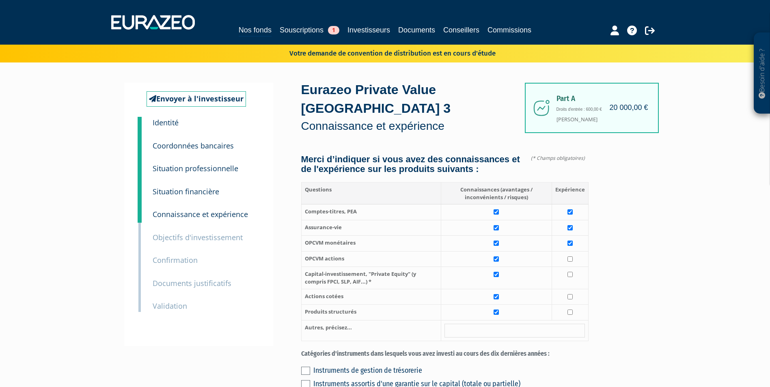
checkbox input "true"
click at [569, 256] on input "checkbox" at bounding box center [569, 258] width 5 height 5
checkbox input "true"
drag, startPoint x: 573, startPoint y: 265, endPoint x: 573, endPoint y: 275, distance: 9.3
click at [573, 267] on td at bounding box center [570, 278] width 37 height 22
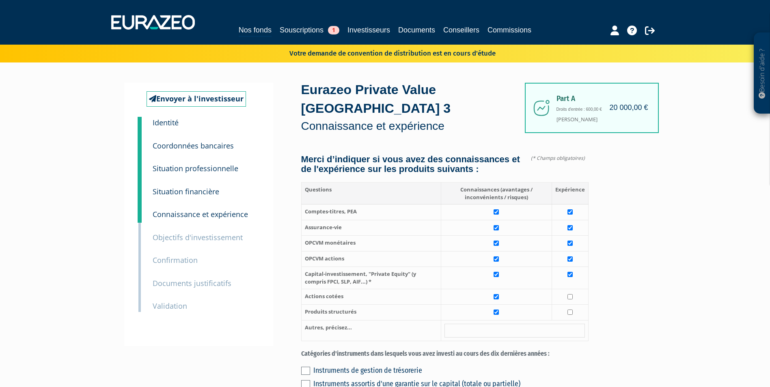
checkbox input "true"
click at [570, 294] on input "checkbox" at bounding box center [569, 296] width 5 height 5
checkbox input "true"
click at [571, 310] on input "checkbox" at bounding box center [569, 312] width 5 height 5
checkbox input "true"
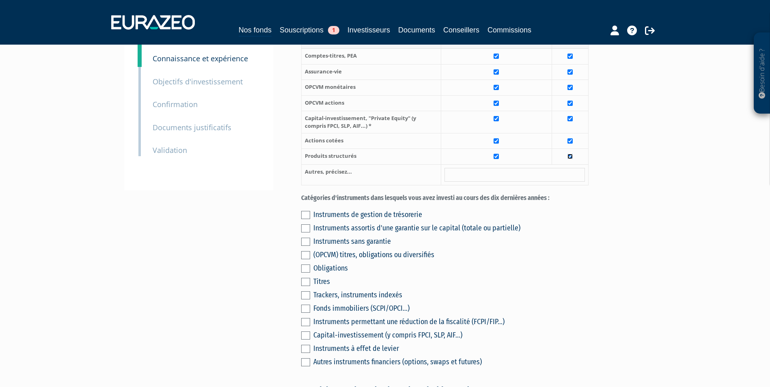
scroll to position [162, 0]
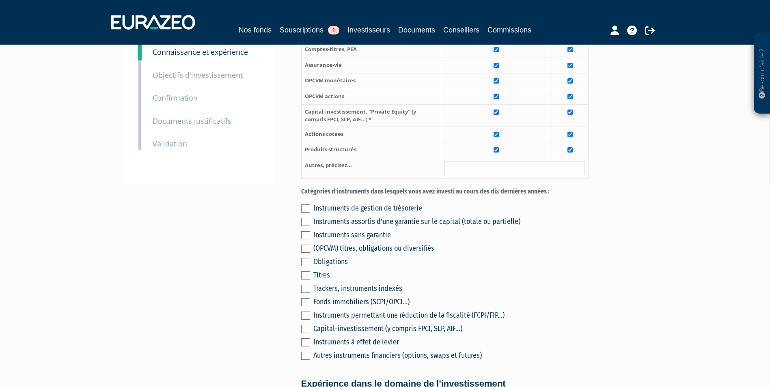
click at [307, 205] on label at bounding box center [305, 209] width 9 height 8
click at [0, 0] on input "checkbox" at bounding box center [0, 0] width 0 height 0
click at [307, 245] on label at bounding box center [305, 249] width 9 height 8
click at [0, 0] on input "checkbox" at bounding box center [0, 0] width 0 height 0
click at [303, 258] on label at bounding box center [305, 262] width 9 height 8
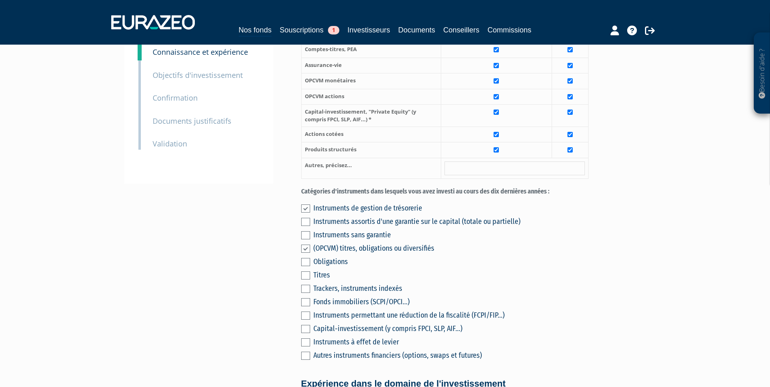
click at [0, 0] on input "checkbox" at bounding box center [0, 0] width 0 height 0
click at [306, 272] on label at bounding box center [305, 276] width 9 height 8
click at [0, 0] on input "checkbox" at bounding box center [0, 0] width 0 height 0
click at [309, 301] on div "Instruments de gestion de trésorerie Instruments assortis d'une garantie sur le…" at bounding box center [444, 280] width 287 height 161
click at [308, 312] on label at bounding box center [305, 316] width 9 height 8
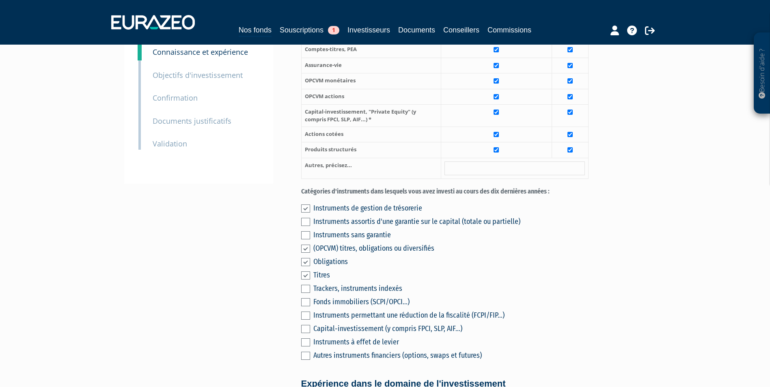
click at [0, 0] on input "checkbox" at bounding box center [0, 0] width 0 height 0
click at [306, 325] on label at bounding box center [305, 329] width 9 height 8
click at [0, 0] on input "checkbox" at bounding box center [0, 0] width 0 height 0
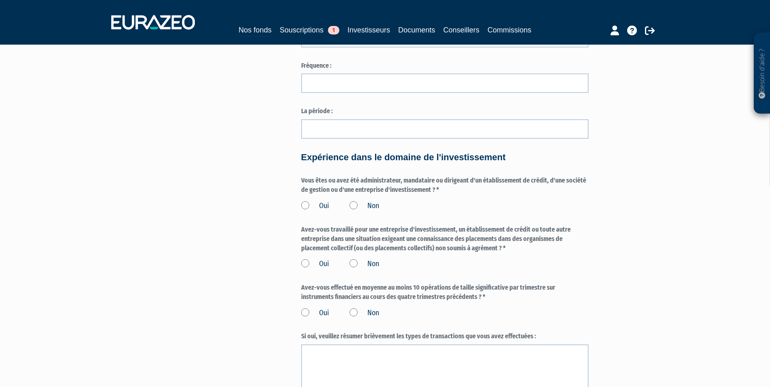
scroll to position [731, 0]
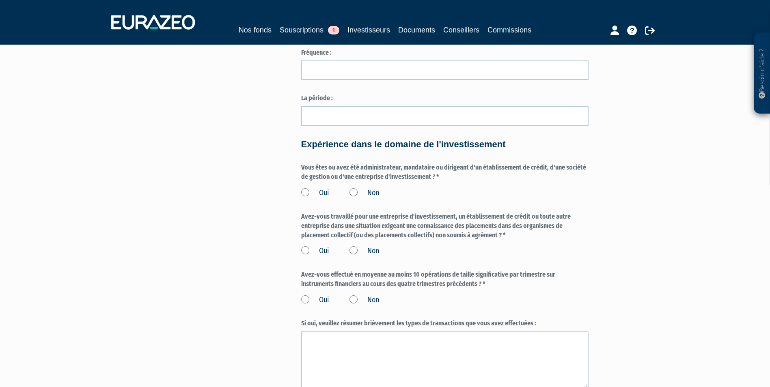
click at [354, 188] on label "Non" at bounding box center [364, 193] width 30 height 11
click at [0, 0] on input "Non" at bounding box center [0, 0] width 0 height 0
click at [357, 246] on label "Non" at bounding box center [364, 251] width 30 height 11
click at [0, 0] on input "Non" at bounding box center [0, 0] width 0 height 0
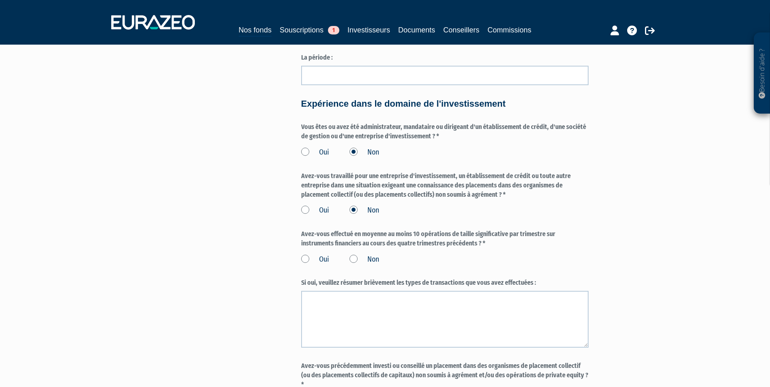
click at [352, 254] on label "Non" at bounding box center [364, 259] width 30 height 11
click at [0, 0] on input "Non" at bounding box center [0, 0] width 0 height 0
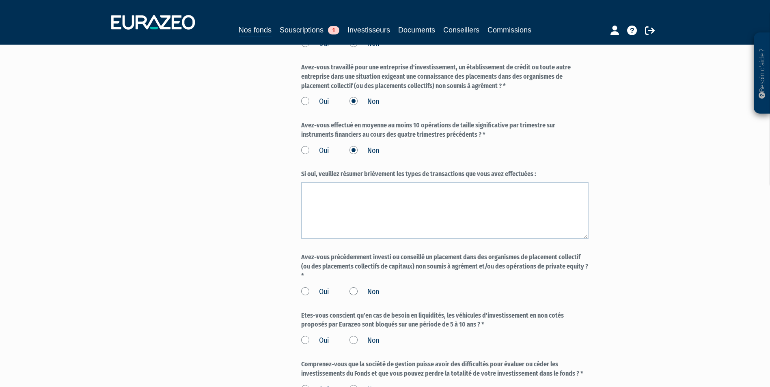
scroll to position [893, 0]
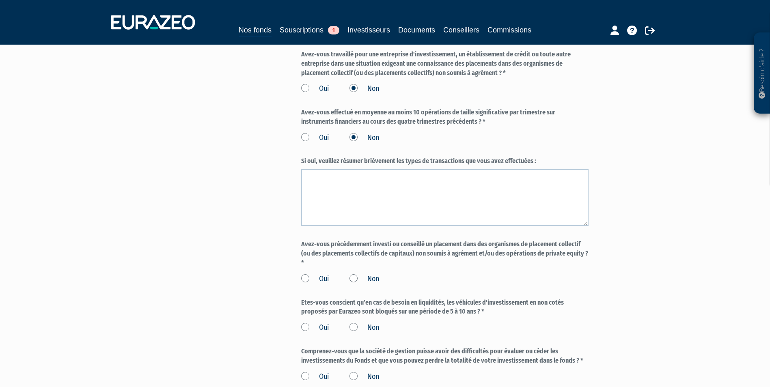
click at [307, 274] on label "Oui" at bounding box center [315, 279] width 28 height 11
click at [0, 0] on input "Oui" at bounding box center [0, 0] width 0 height 0
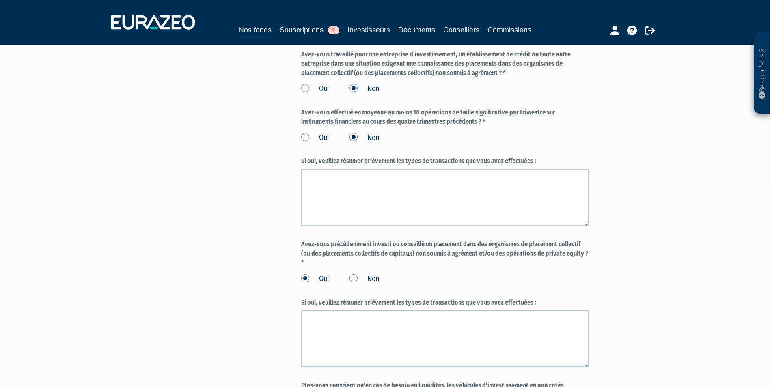
click at [355, 274] on label "Non" at bounding box center [364, 279] width 30 height 11
click at [0, 0] on input "Non" at bounding box center [0, 0] width 0 height 0
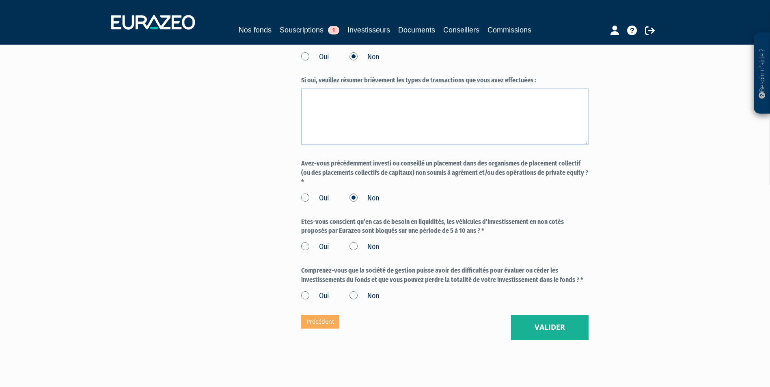
scroll to position [974, 0]
click at [305, 241] on label "Oui" at bounding box center [315, 246] width 28 height 11
click at [0, 0] on input "Oui" at bounding box center [0, 0] width 0 height 0
click at [308, 291] on label "Oui" at bounding box center [315, 296] width 28 height 11
click at [0, 0] on input "Oui" at bounding box center [0, 0] width 0 height 0
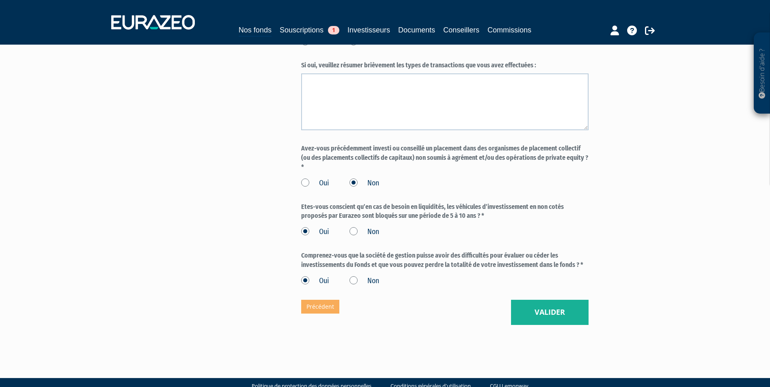
scroll to position [997, 0]
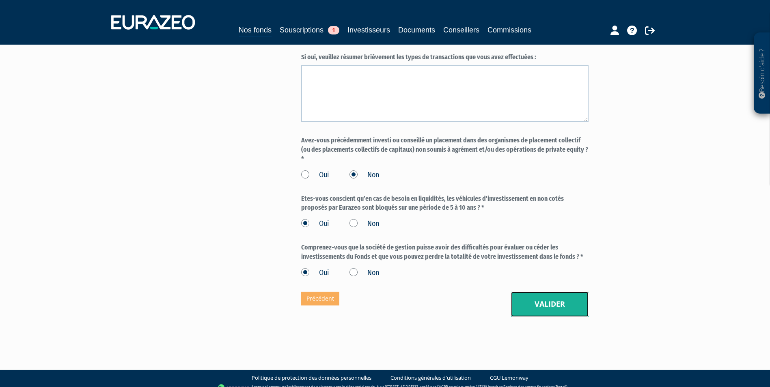
click at [553, 297] on button "Valider" at bounding box center [550, 304] width 78 height 25
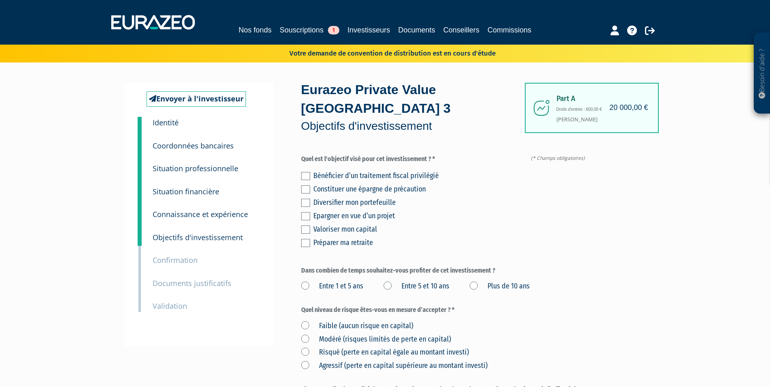
click at [305, 199] on label at bounding box center [305, 203] width 9 height 8
click at [0, 0] on input "checkbox" at bounding box center [0, 0] width 0 height 0
click at [304, 226] on label at bounding box center [305, 230] width 9 height 8
click at [0, 0] on input "checkbox" at bounding box center [0, 0] width 0 height 0
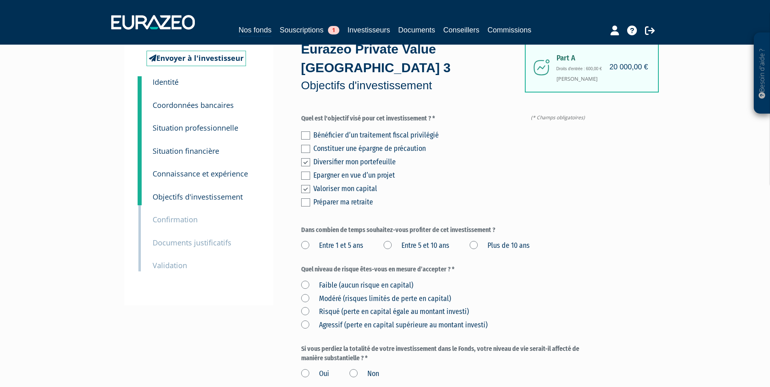
click at [433, 241] on label "Entre 5 et 10 ans" at bounding box center [417, 246] width 66 height 11
click at [0, 0] on ans "Entre 5 et 10 ans" at bounding box center [0, 0] width 0 height 0
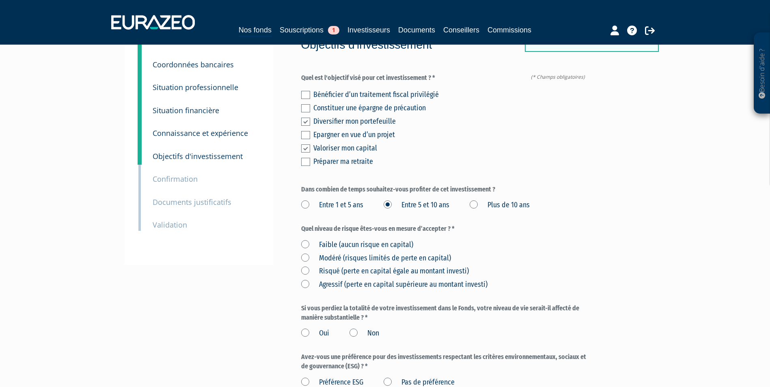
scroll to position [122, 0]
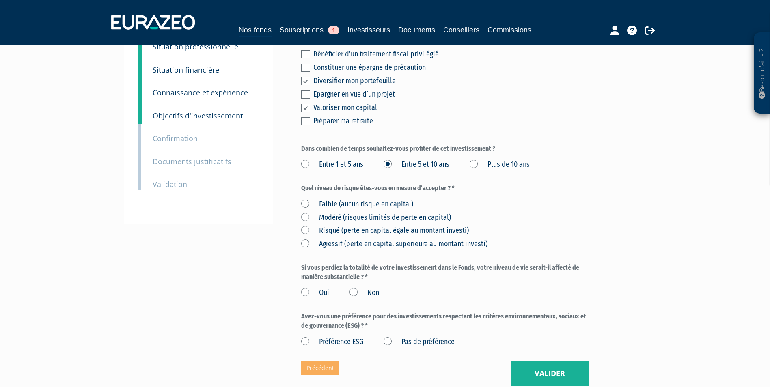
click at [394, 226] on label "Risqué (perte en capital égale au montant investi)" at bounding box center [385, 231] width 168 height 11
click at [0, 0] on investi\) "Risqué (perte en capital égale au montant investi)" at bounding box center [0, 0] width 0 height 0
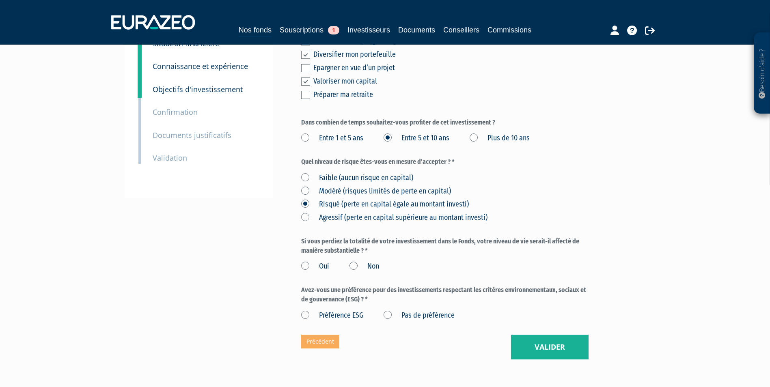
scroll to position [162, 0]
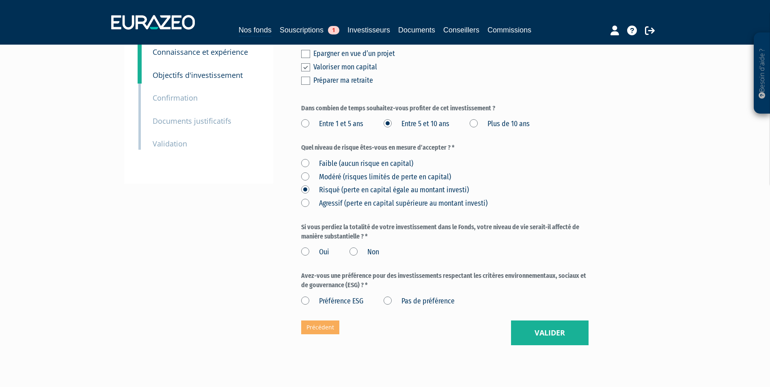
click at [353, 247] on label "Non" at bounding box center [364, 252] width 30 height 11
click at [0, 0] on input "Non" at bounding box center [0, 0] width 0 height 0
click at [388, 296] on label "Pas de préférence" at bounding box center [419, 301] width 71 height 11
click at [0, 0] on préférence "Pas de préférence" at bounding box center [0, 0] width 0 height 0
click at [556, 321] on button "Valider" at bounding box center [550, 333] width 78 height 25
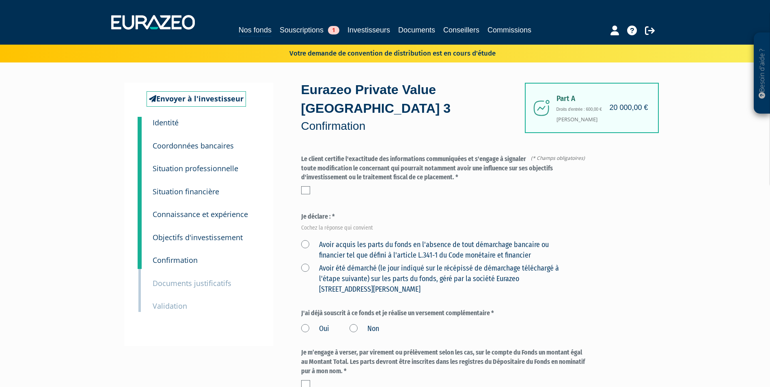
click at [303, 166] on div "Le client certifie l'exactitude des informations communiquées et s'engage à sig…" at bounding box center [444, 175] width 287 height 40
click at [308, 186] on label at bounding box center [305, 190] width 9 height 8
click at [0, 0] on input "checkbox" at bounding box center [0, 0] width 0 height 0
click at [306, 240] on label "Avoir acquis les parts du fonds en l'absence de tout démarchage bancaire ou fin…" at bounding box center [435, 250] width 268 height 21
click at [0, 0] on financier "Avoir acquis les parts du fonds en l'absence de tout démarchage bancaire ou fin…" at bounding box center [0, 0] width 0 height 0
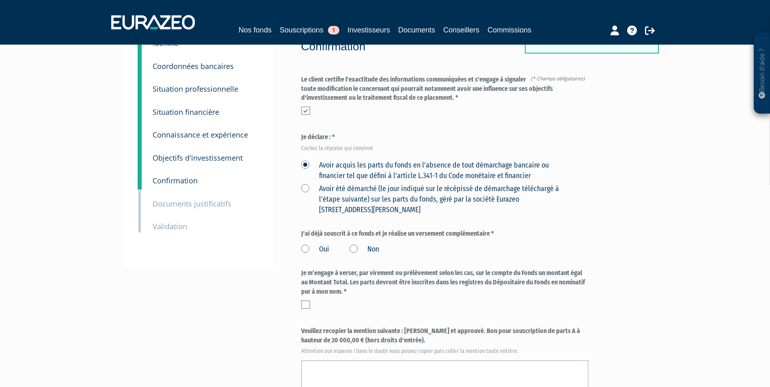
scroll to position [81, 0]
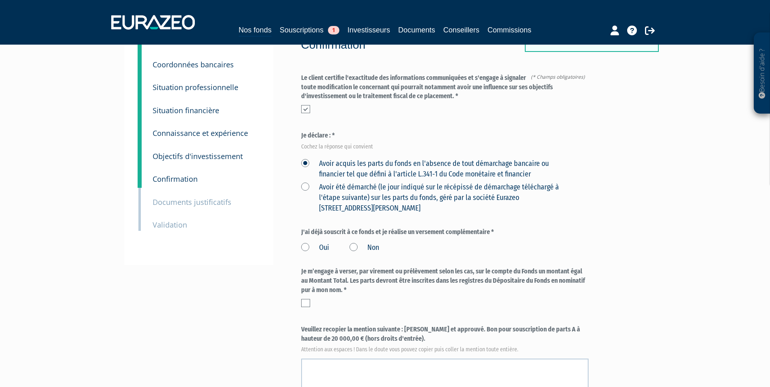
click at [353, 243] on label "Non" at bounding box center [364, 248] width 30 height 11
click at [0, 0] on input "Non" at bounding box center [0, 0] width 0 height 0
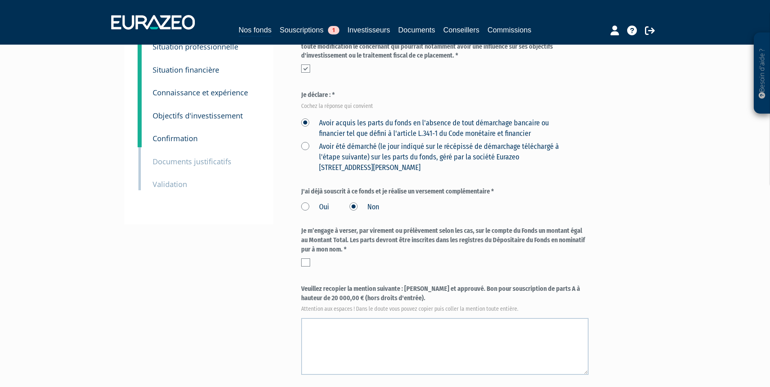
scroll to position [162, 0]
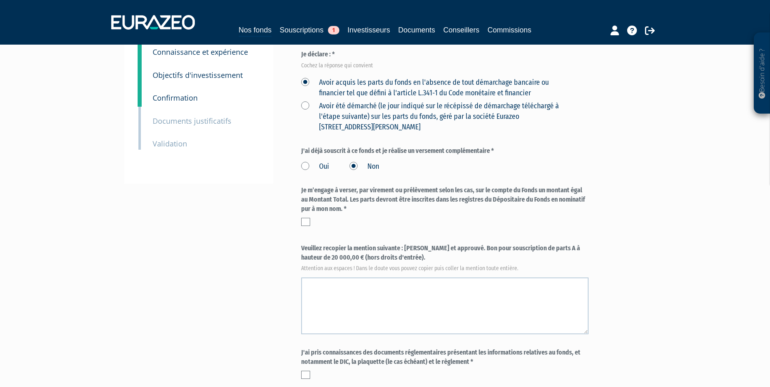
click at [306, 198] on div "Je m’engage à verser, par virement ou prélèvement selon les cas, sur le compte …" at bounding box center [444, 206] width 287 height 40
drag, startPoint x: 406, startPoint y: 230, endPoint x: 410, endPoint y: 236, distance: 7.7
click at [410, 244] on label "Veuillez recopier la mention suivante : Lu et approuvé. Bon pour souscription d…" at bounding box center [444, 257] width 287 height 27
copy label "Lu et approuvé. Bon pour souscription de parts A à hauteur de 20 000,00 € (hors…"
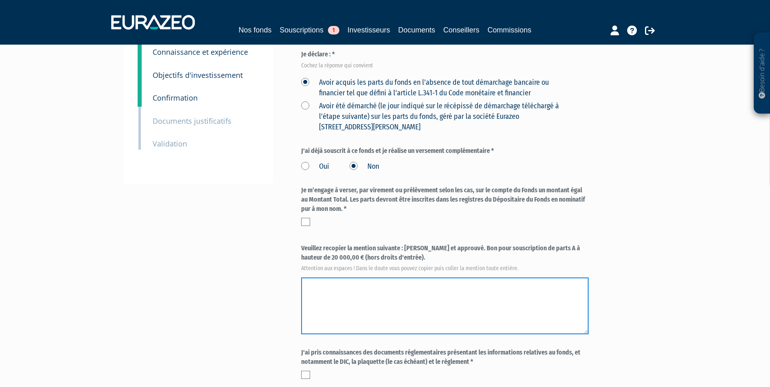
click at [435, 278] on textarea at bounding box center [444, 306] width 287 height 57
paste textarea "Lu et approuvé. Bon pour souscription de parts A à hauteur de 20 000,00 € (hors…"
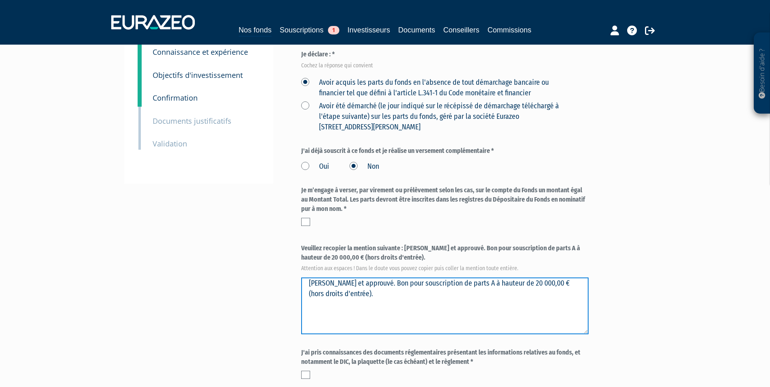
click at [425, 278] on textarea at bounding box center [444, 306] width 287 height 57
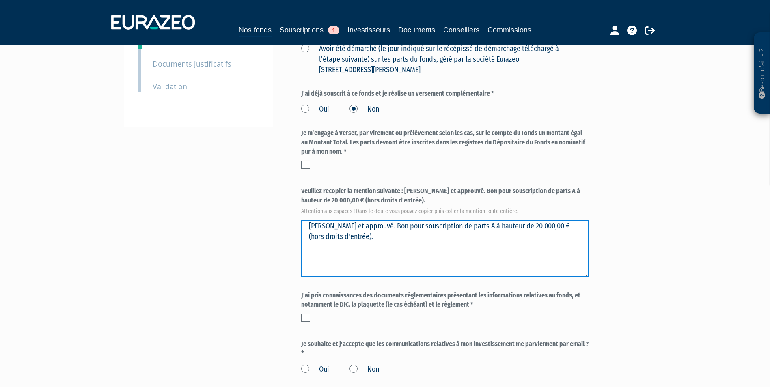
scroll to position [306, 0]
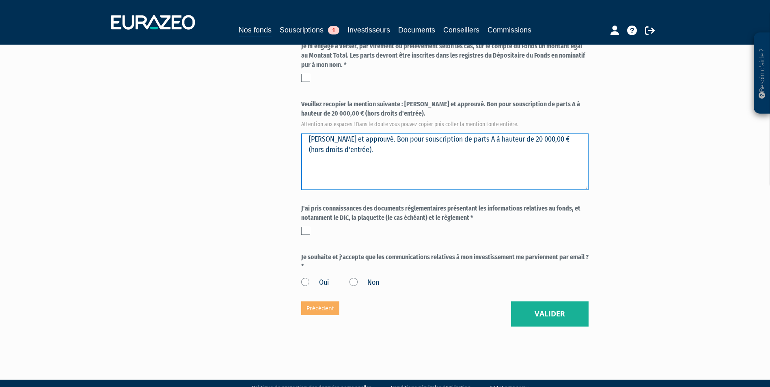
type textarea "Lu et approuvé. Bon pour souscription de parts A à hauteur de 20 000,00 € (hors…"
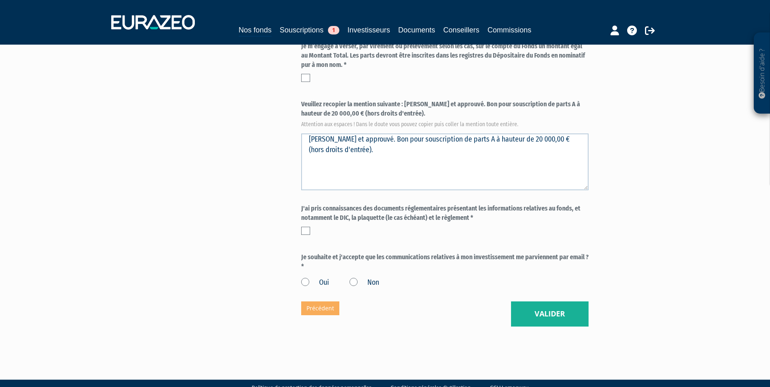
click at [302, 227] on label at bounding box center [305, 231] width 9 height 8
click at [0, 0] on input "checkbox" at bounding box center [0, 0] width 0 height 0
click at [309, 278] on label "Oui" at bounding box center [315, 283] width 28 height 11
click at [0, 0] on input "Oui" at bounding box center [0, 0] width 0 height 0
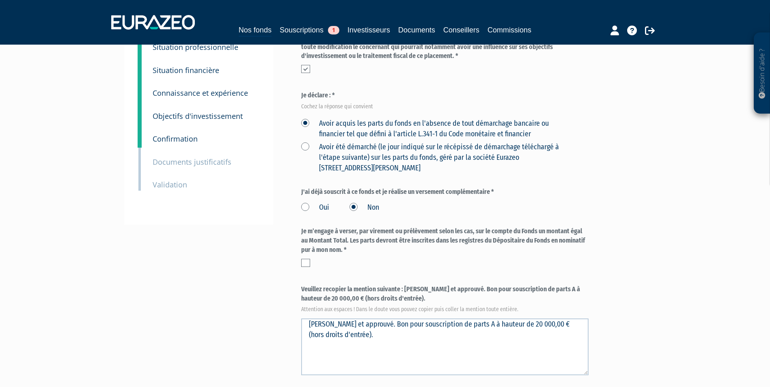
scroll to position [122, 0]
click at [305, 259] on label at bounding box center [305, 263] width 9 height 8
click at [0, 0] on input "checkbox" at bounding box center [0, 0] width 0 height 0
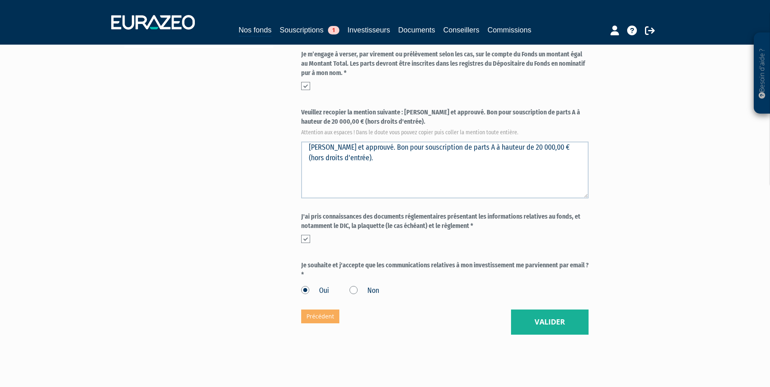
scroll to position [306, 0]
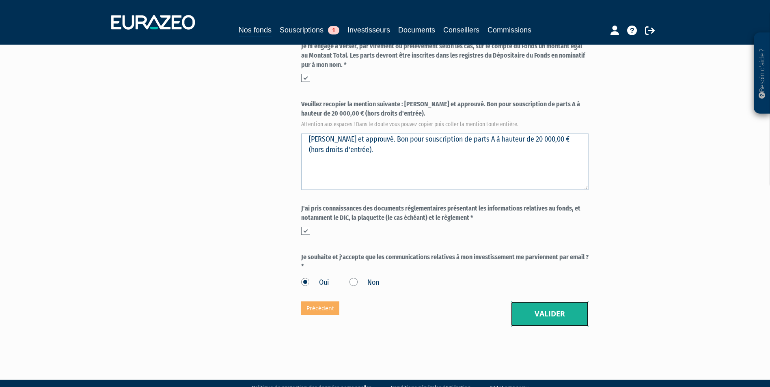
click at [552, 302] on button "Valider" at bounding box center [550, 314] width 78 height 25
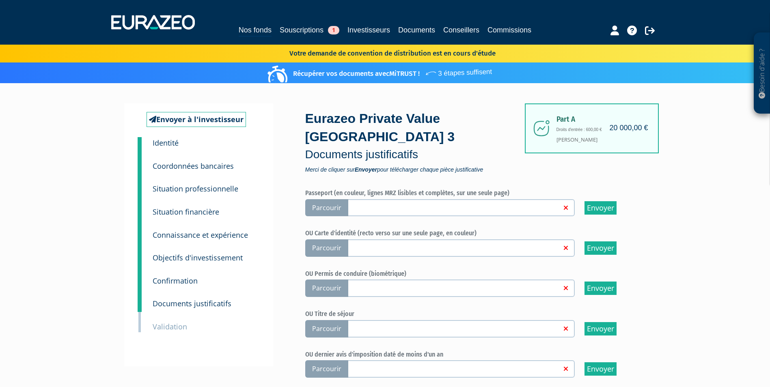
click at [325, 239] on span "Parcourir" at bounding box center [326, 247] width 43 height 17
click at [0, 0] on input "Parcourir" at bounding box center [0, 0] width 0 height 0
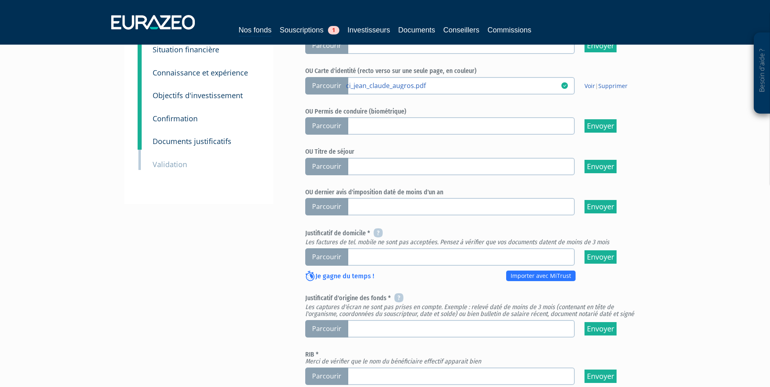
scroll to position [203, 0]
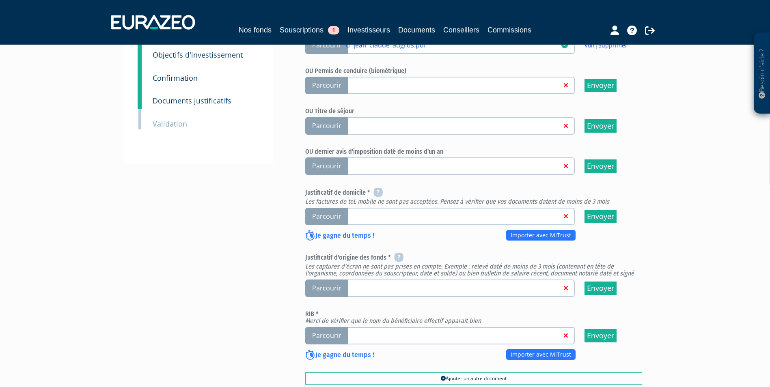
click at [326, 208] on span "Parcourir" at bounding box center [326, 216] width 43 height 17
click at [0, 0] on input "Parcourir" at bounding box center [0, 0] width 0 height 0
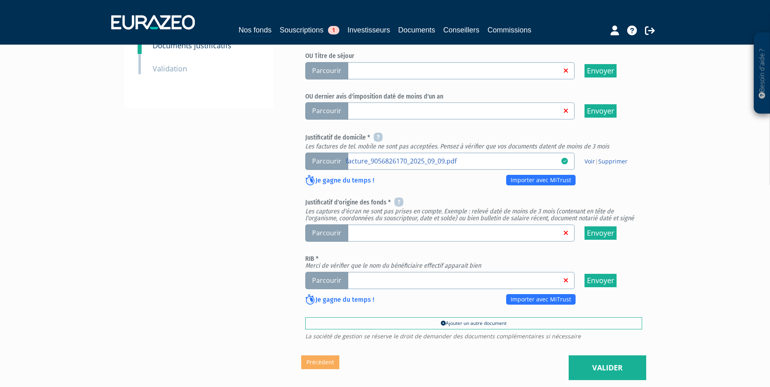
scroll to position [312, 0]
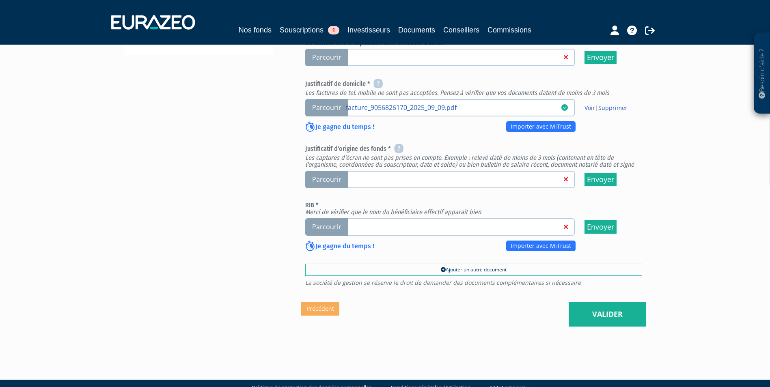
click at [330, 218] on span "Parcourir" at bounding box center [326, 226] width 43 height 17
click at [0, 0] on input "Parcourir" at bounding box center [0, 0] width 0 height 0
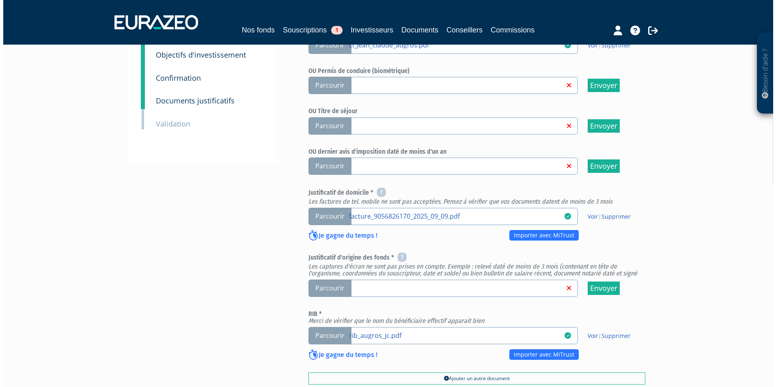
scroll to position [312, 0]
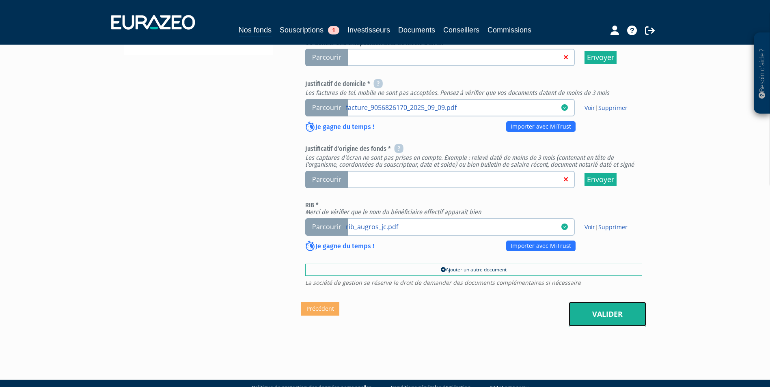
click at [602, 302] on link "Valider" at bounding box center [608, 314] width 78 height 25
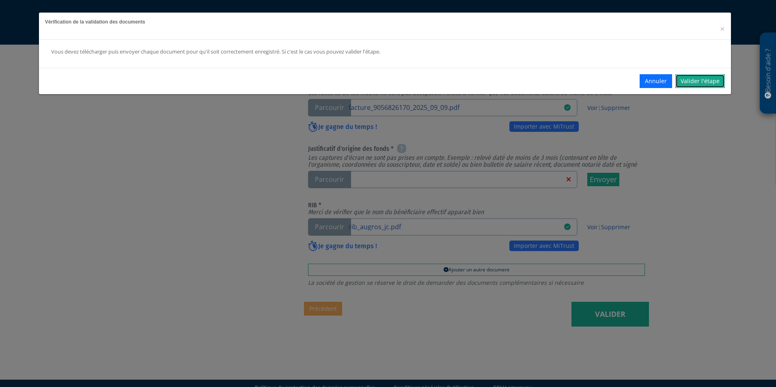
click at [698, 82] on link "Valider l'étape" at bounding box center [700, 81] width 50 height 14
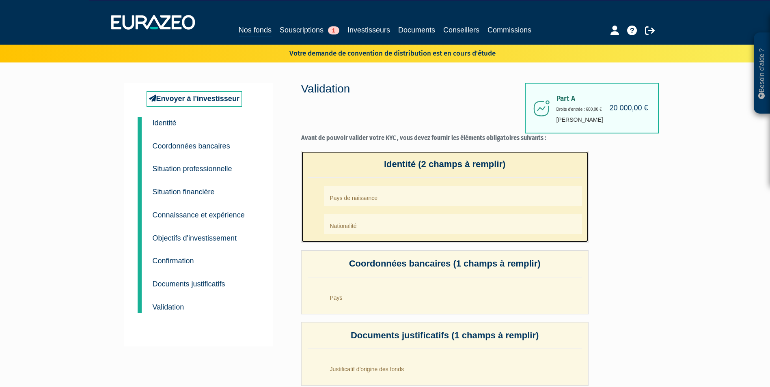
click at [405, 207] on ul "Pays de naissance Nationalité" at bounding box center [445, 210] width 274 height 48
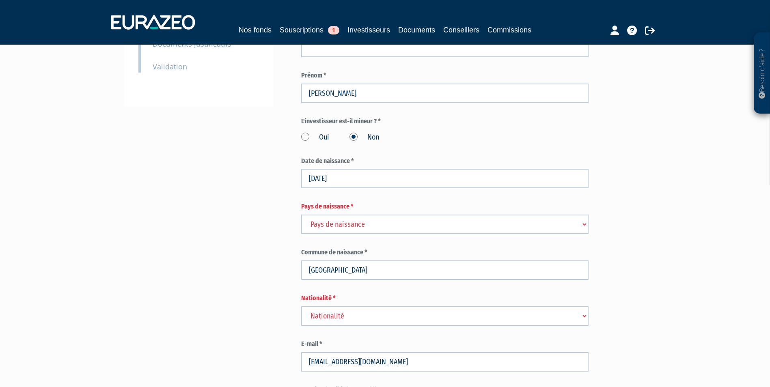
scroll to position [244, 0]
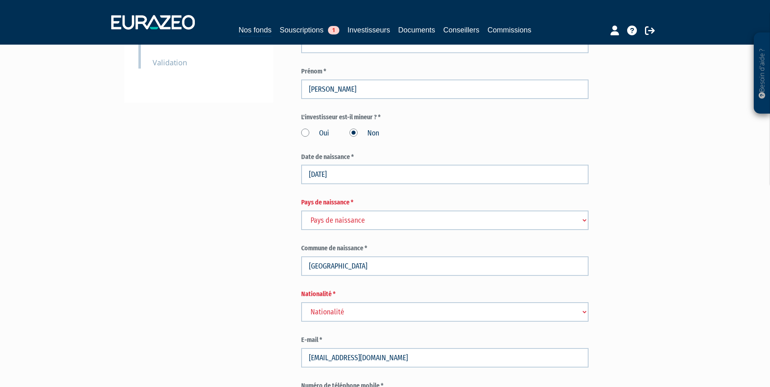
click at [388, 211] on select "Pays de naissance Afghanistan Afrique du Sud Albanie Algérie Allemagne Andorre" at bounding box center [444, 220] width 287 height 19
select select "75"
click at [301, 211] on select "Pays de naissance Afghanistan Afrique du Sud Albanie Algérie Allemagne Andorre" at bounding box center [444, 220] width 287 height 19
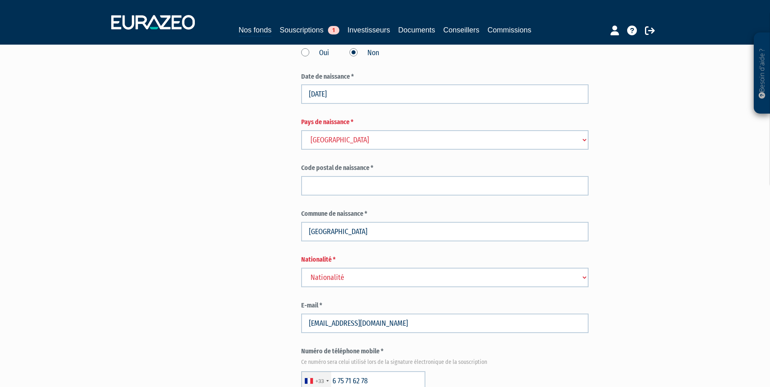
scroll to position [325, 0]
click at [380, 267] on select "Nationalité Afghanistan Afrique du Sud Albanie Algérie Allemagne Andorre" at bounding box center [444, 276] width 287 height 19
select select "75"
click at [301, 267] on select "Nationalité Afghanistan Afrique du Sud Albanie Algérie Allemagne Andorre" at bounding box center [444, 276] width 287 height 19
click at [622, 270] on div "Part A 20 000,00 € Droits d'entrée : 600,00 € Jean-Claude Augros Eurazeo Privat…" at bounding box center [473, 338] width 345 height 1161
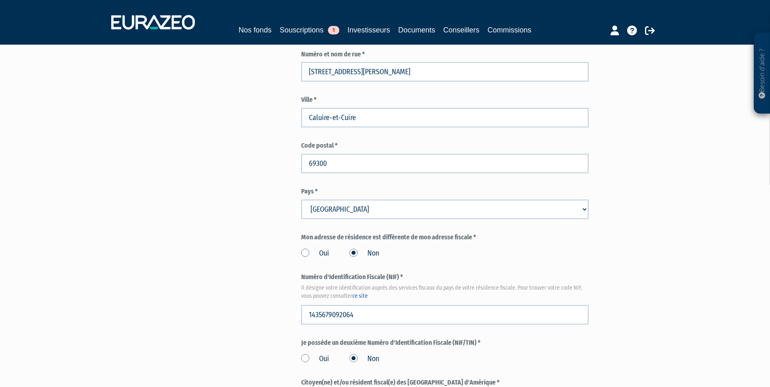
scroll to position [893, 0]
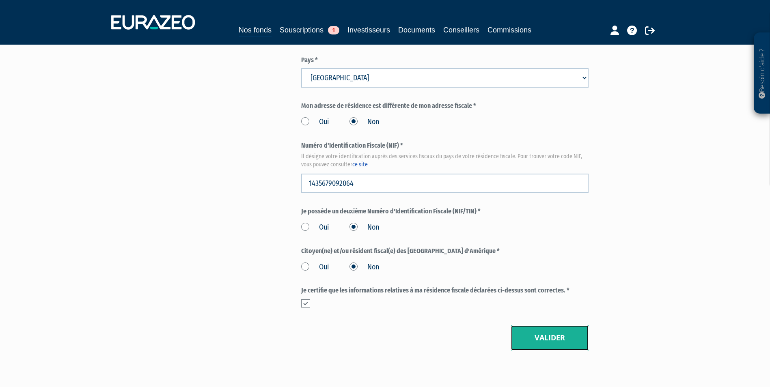
click at [552, 325] on button "Valider" at bounding box center [550, 337] width 78 height 25
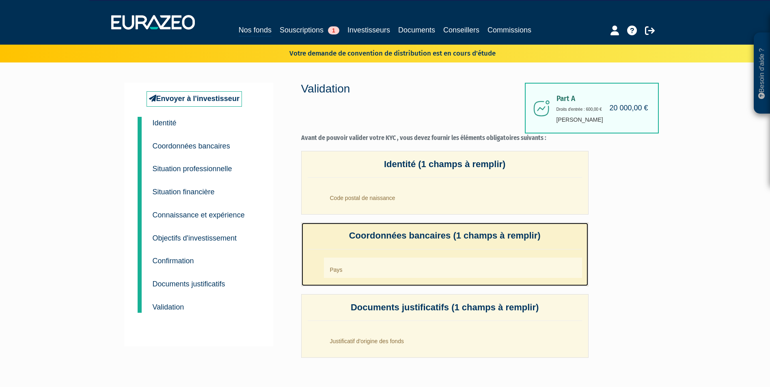
click at [502, 240] on h4 "Coordonnées bancaires (1 champs à remplir)" at bounding box center [445, 240] width 274 height 18
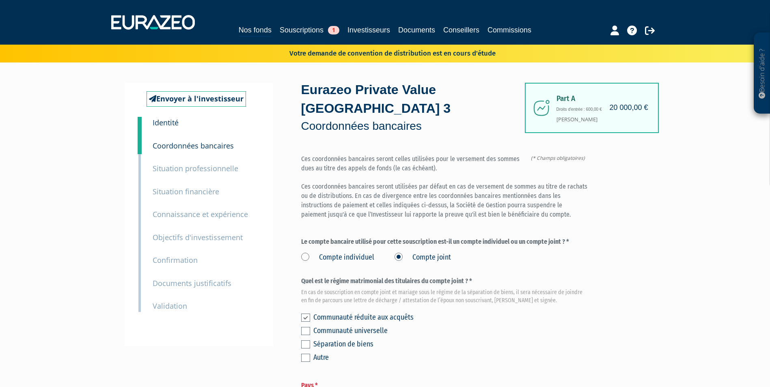
scroll to position [162, 0]
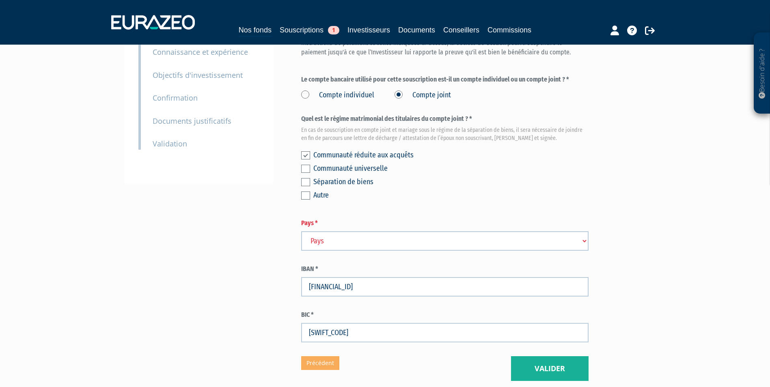
click at [453, 231] on select "Pays [GEOGRAPHIC_DATA] [GEOGRAPHIC_DATA] [GEOGRAPHIC_DATA] [GEOGRAPHIC_DATA] [G…" at bounding box center [444, 240] width 287 height 19
select select "75"
click at [301, 231] on select "Pays [GEOGRAPHIC_DATA] [GEOGRAPHIC_DATA] [GEOGRAPHIC_DATA] [GEOGRAPHIC_DATA] [G…" at bounding box center [444, 240] width 287 height 19
click at [541, 356] on button "Valider" at bounding box center [550, 368] width 78 height 25
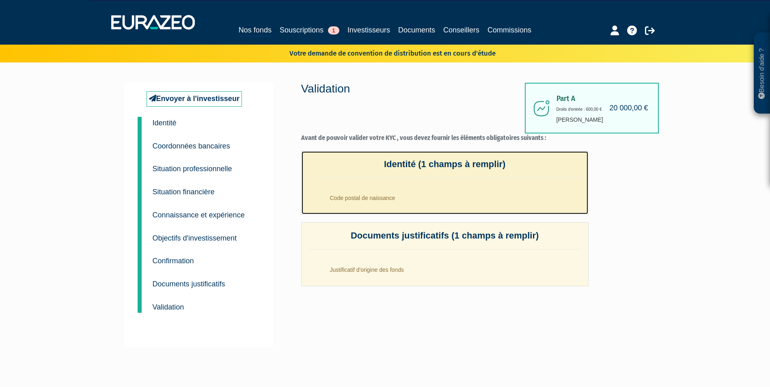
click at [405, 198] on li "Code postal de naissance" at bounding box center [453, 196] width 258 height 20
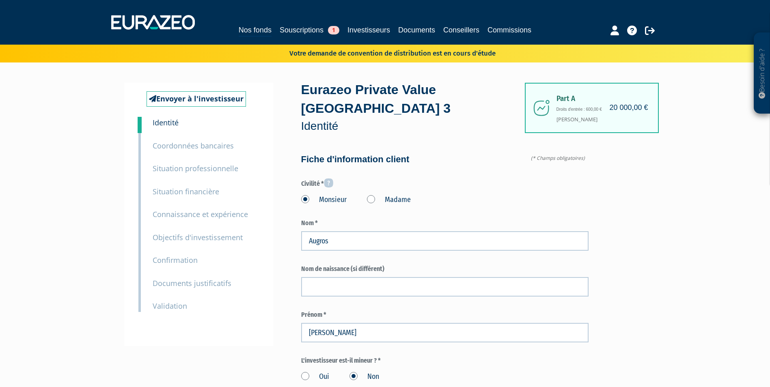
scroll to position [162, 0]
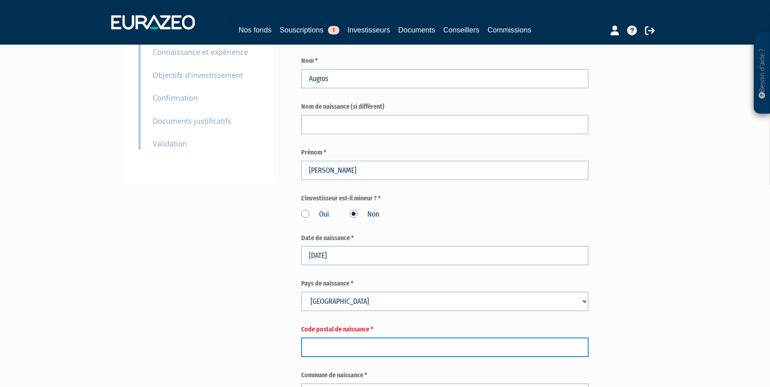
click at [436, 338] on input "text" at bounding box center [444, 347] width 287 height 19
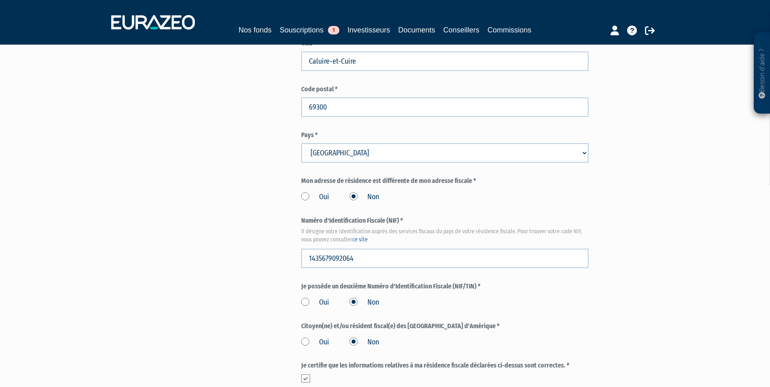
scroll to position [893, 0]
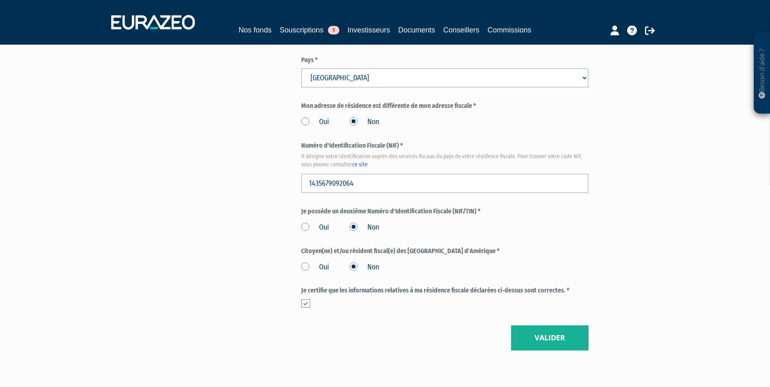
type input "71000"
click at [558, 325] on button "Valider" at bounding box center [550, 337] width 78 height 25
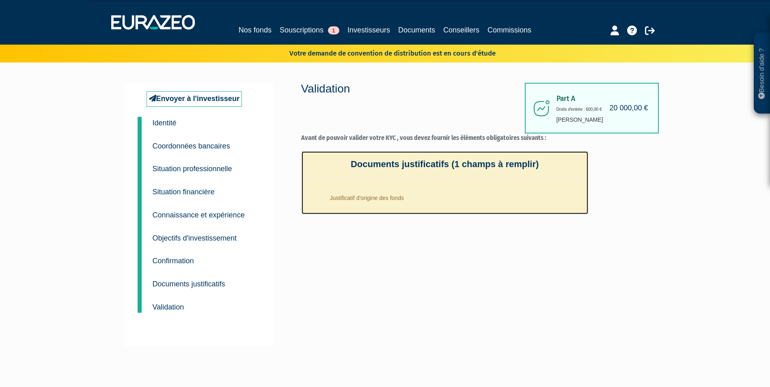
click at [360, 192] on li "Justificatif d'origine des fonds" at bounding box center [453, 196] width 258 height 20
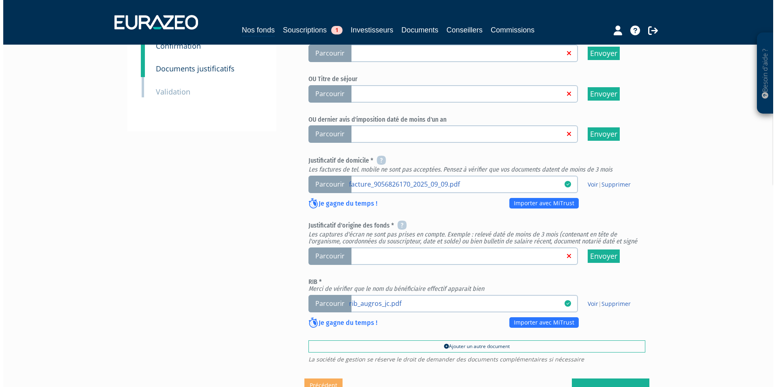
scroll to position [244, 0]
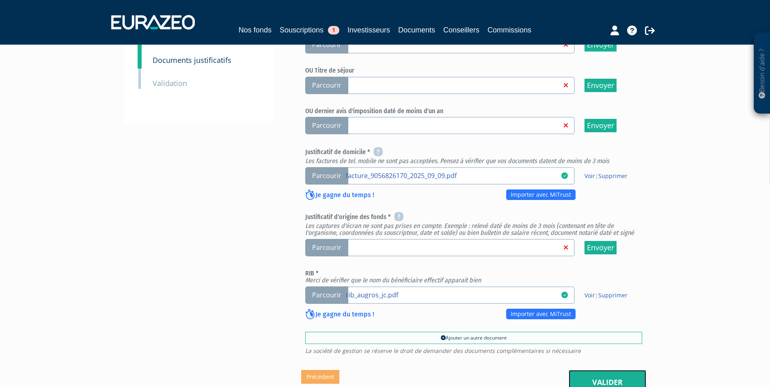
click at [637, 370] on link "Valider" at bounding box center [608, 382] width 78 height 25
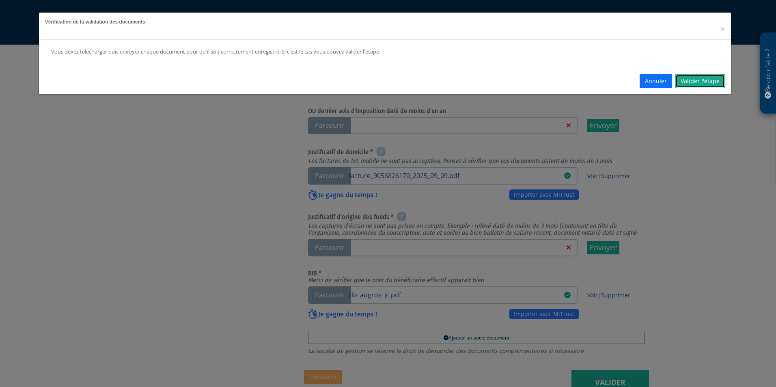
click at [701, 82] on link "Valider l'étape" at bounding box center [700, 81] width 50 height 14
